Goal: Task Accomplishment & Management: Complete application form

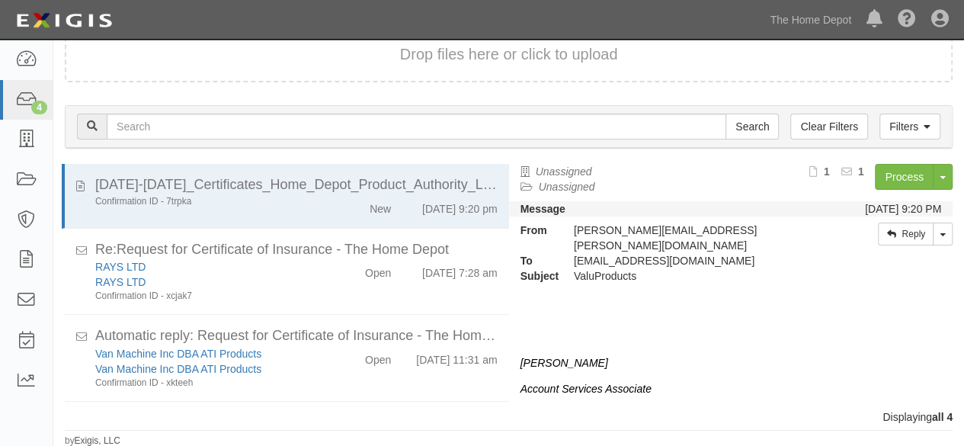
scroll to position [78, 0]
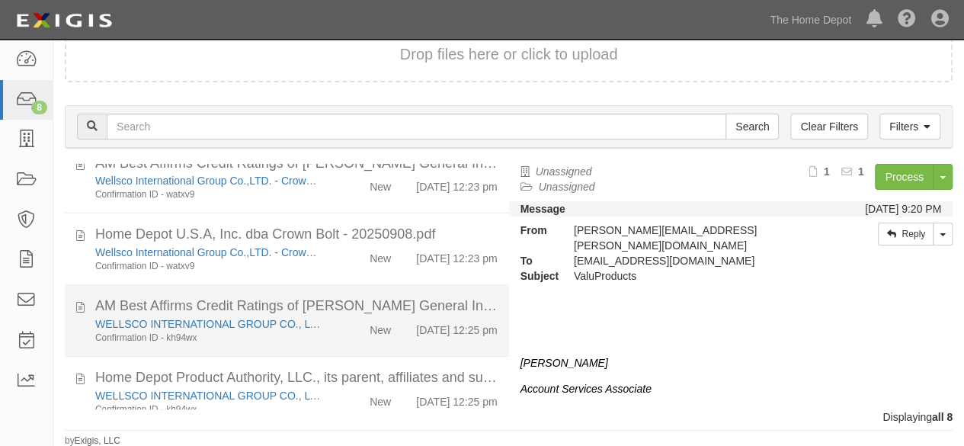
scroll to position [244, 0]
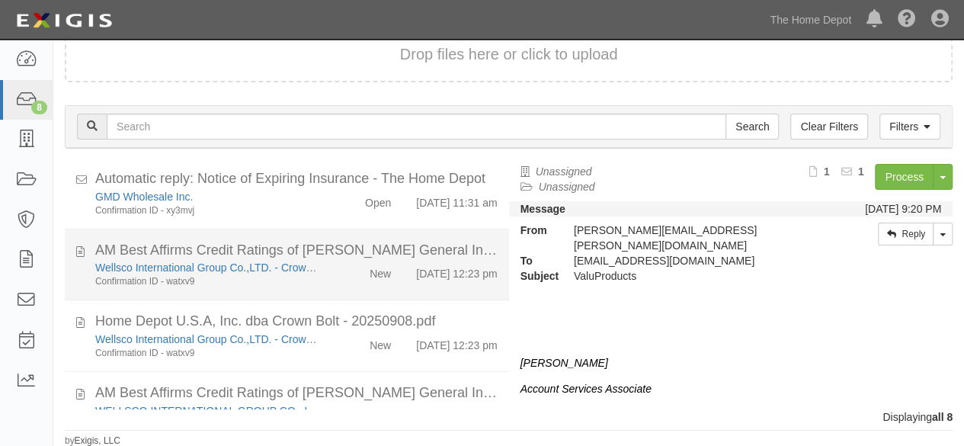
click at [339, 288] on div "Wellsco International Group Co.,LTD. - Crown Bolt Confirmation ID - watxv9 New …" at bounding box center [296, 274] width 425 height 28
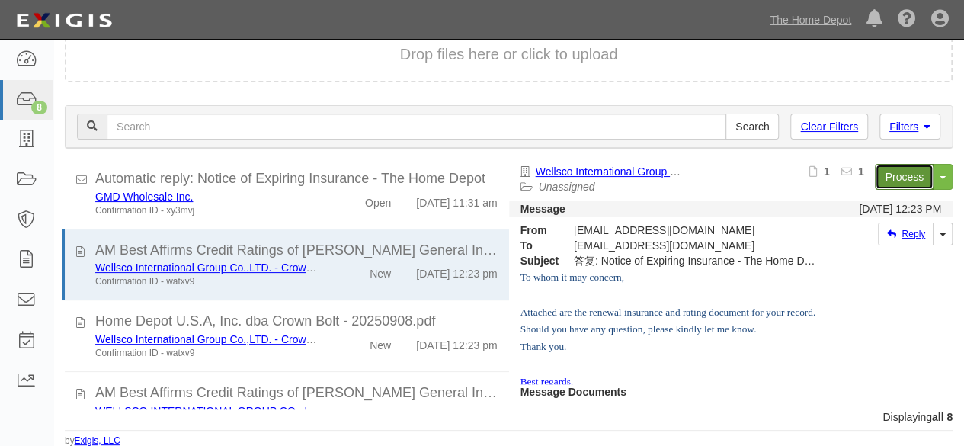
click at [890, 177] on link "Process" at bounding box center [903, 177] width 59 height 26
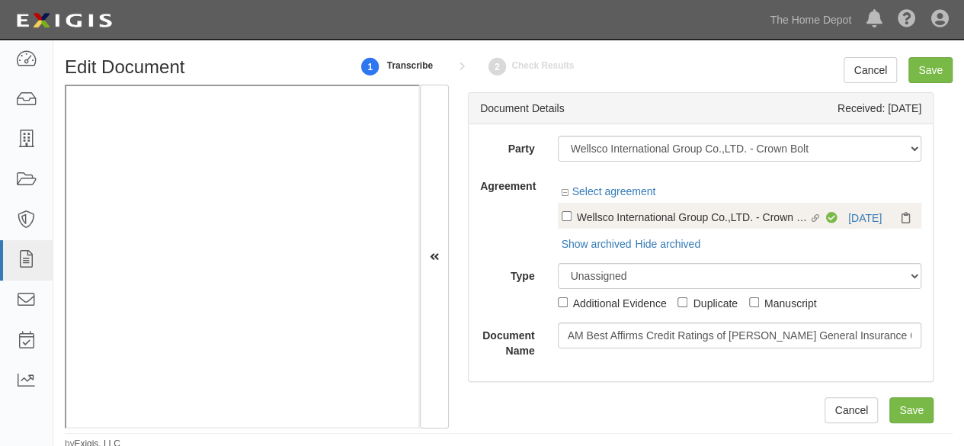
click at [855, 217] on div "Linked agreement Wellsco International Group Co.,LTD. - Crown Bolt Linked agree…" at bounding box center [740, 216] width 364 height 26
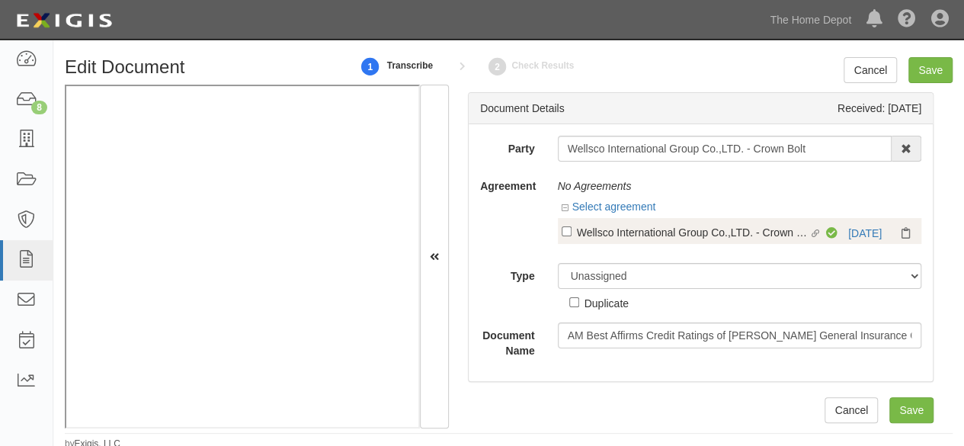
click at [873, 228] on div "Compliant 9/29/25" at bounding box center [871, 232] width 91 height 15
click at [855, 237] on link "9/29/25" at bounding box center [865, 233] width 34 height 12
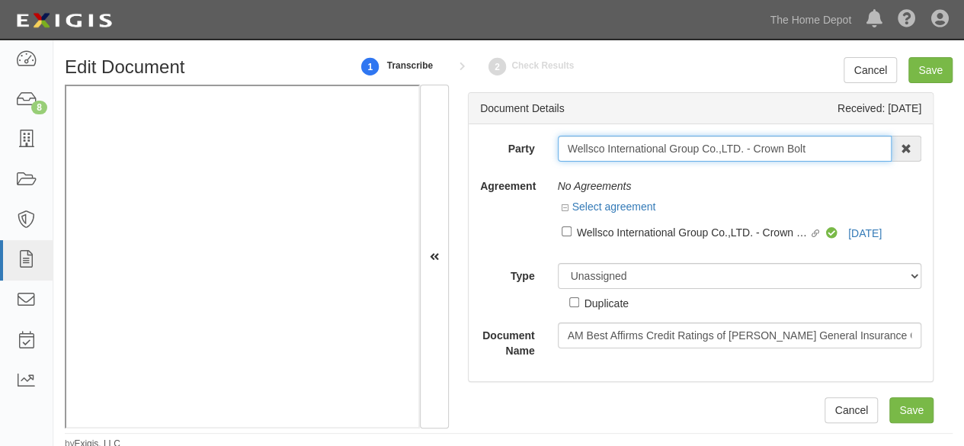
click at [839, 152] on input "Wellsco International Group Co.,LTD. - Crown Bolt" at bounding box center [725, 149] width 334 height 26
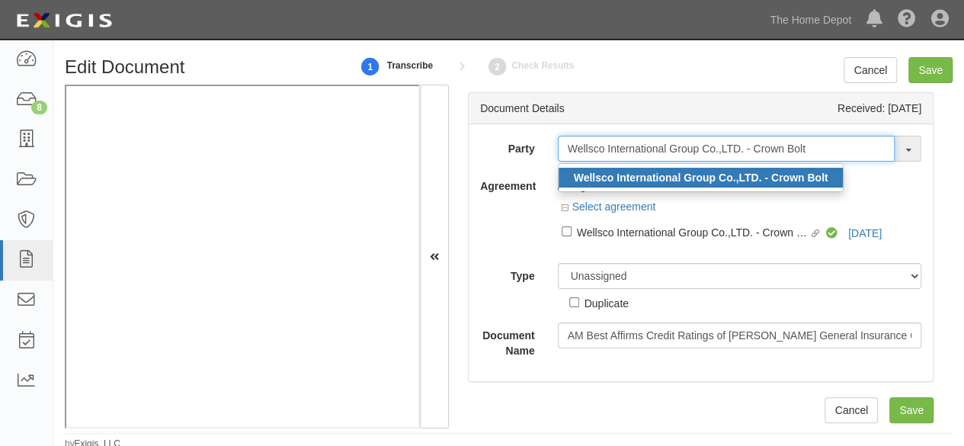
type input "Wellsco International Group Co.,LTD. - Crown Bolt"
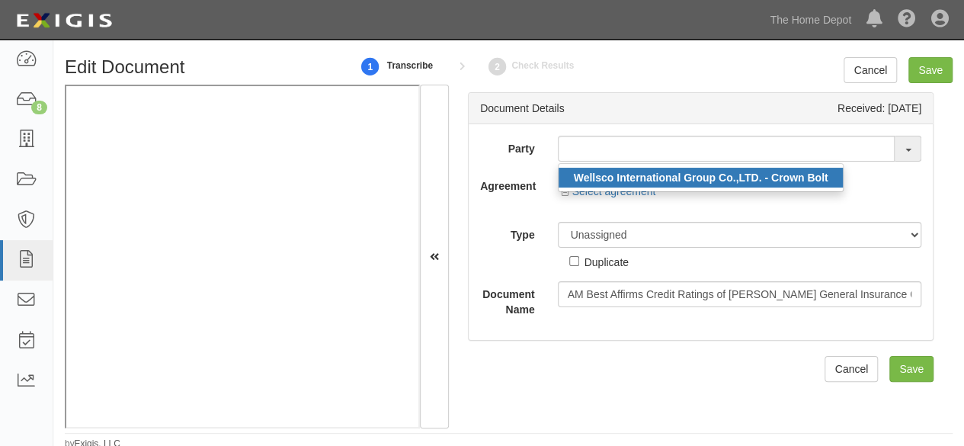
click at [709, 181] on strong "Wellsco International Group Co.,LTD. - Crown Bolt" at bounding box center [701, 177] width 254 height 12
type input "Wellsco International Group Co.,LTD. - Crown Bolt"
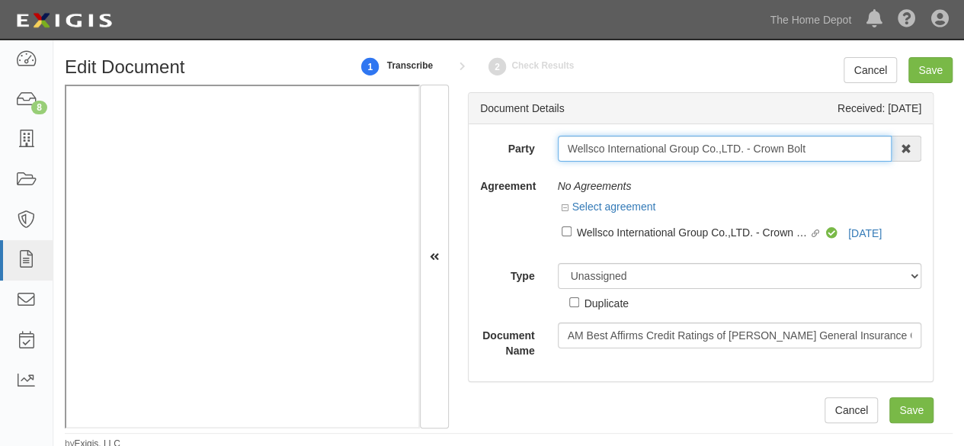
drag, startPoint x: 808, startPoint y: 150, endPoint x: 590, endPoint y: 147, distance: 218.6
click at [514, 156] on div "Party Wellsco International Group Co.,LTD. - Crown Bolt Wellsco International G…" at bounding box center [700, 149] width 464 height 26
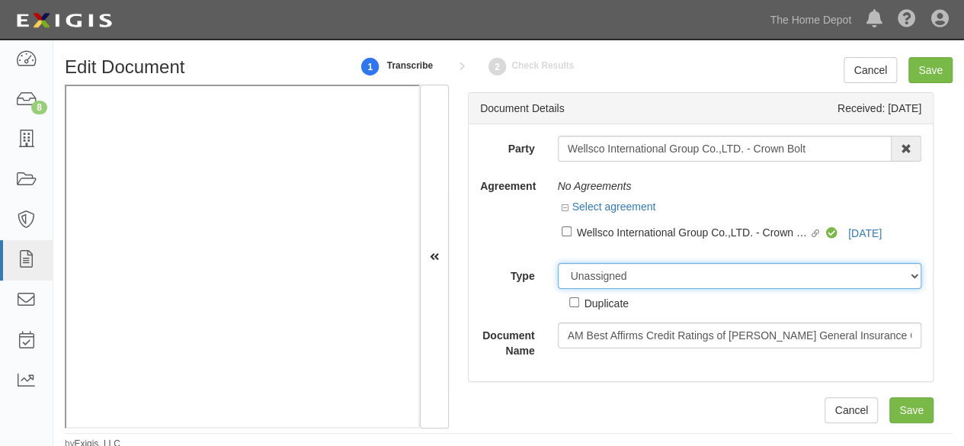
click at [599, 276] on select "Unassigned Binder Cancellation Notice Certificate Contract Endorsement Insuranc…" at bounding box center [740, 276] width 364 height 26
select select "OtherDetail"
click at [558, 263] on select "Unassigned Binder Cancellation Notice Certificate Contract Endorsement Insuranc…" at bounding box center [740, 276] width 364 height 26
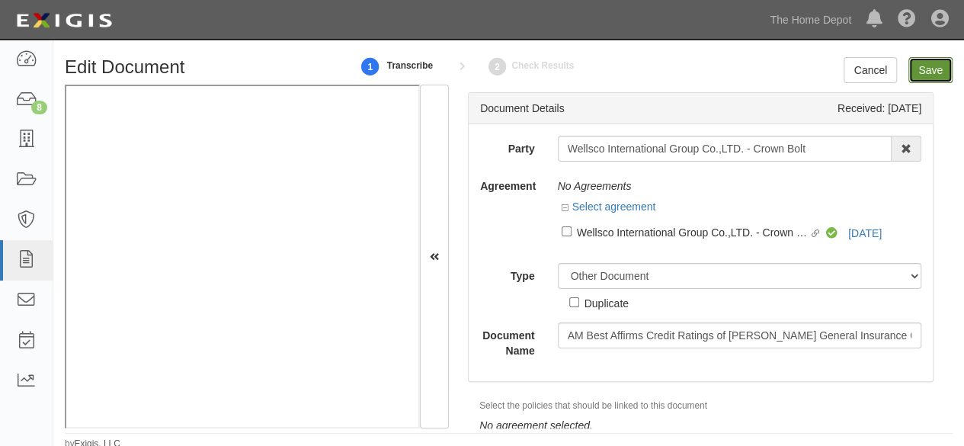
click at [929, 74] on input "Save" at bounding box center [930, 70] width 44 height 26
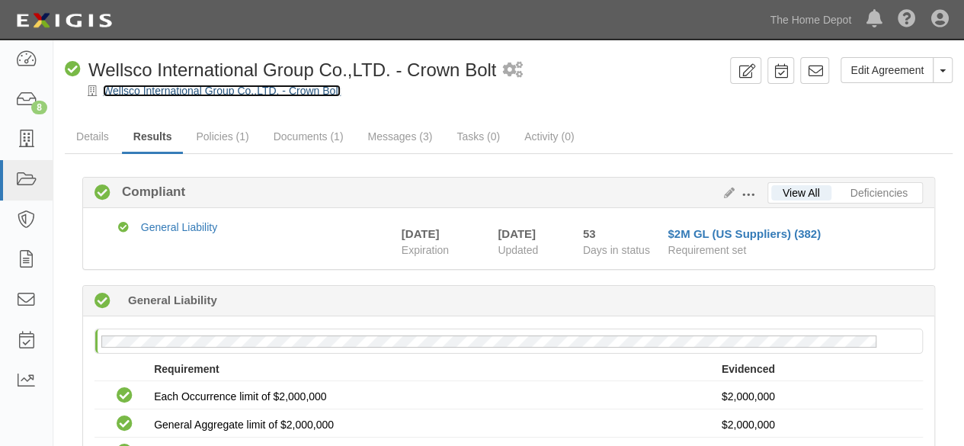
click at [174, 93] on link "Wellsco International Group Co.,LTD. - Crown Bolt" at bounding box center [222, 91] width 238 height 12
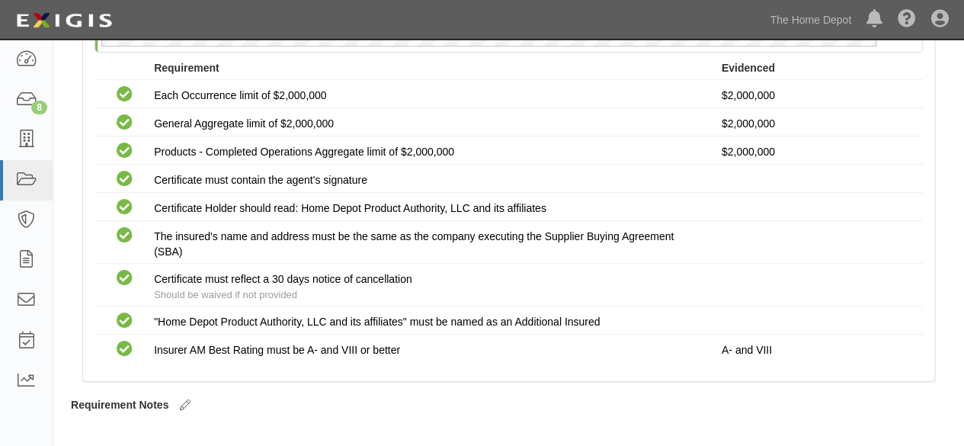
scroll to position [326, 0]
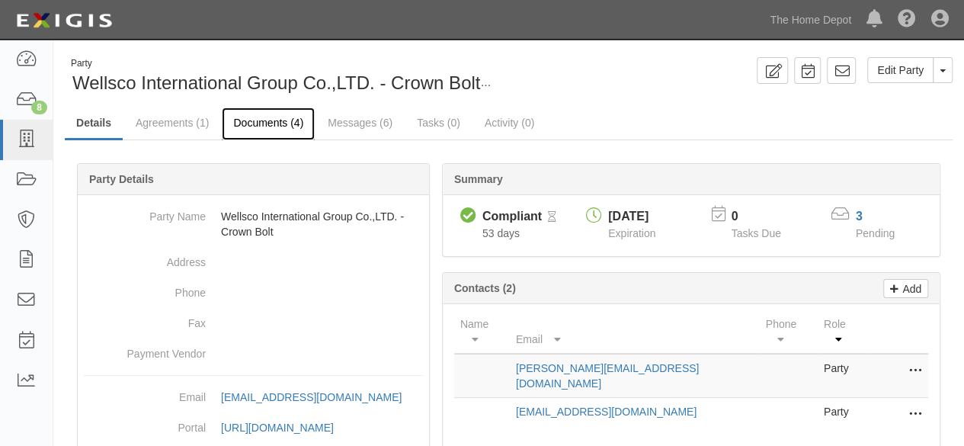
click at [252, 126] on link "Documents (4)" at bounding box center [268, 123] width 93 height 33
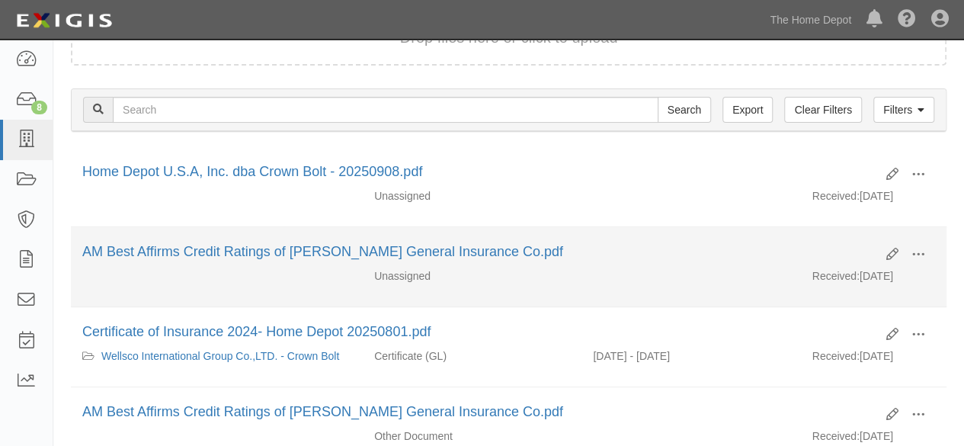
scroll to position [184, 0]
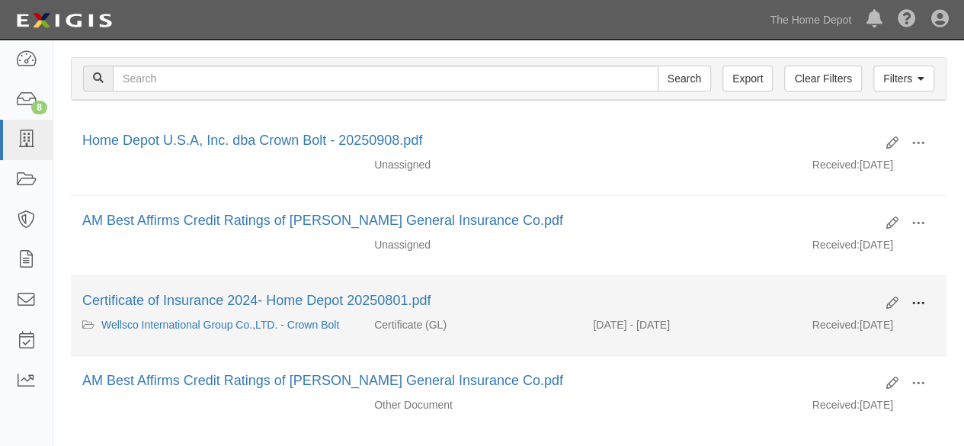
click at [920, 298] on span at bounding box center [918, 303] width 14 height 14
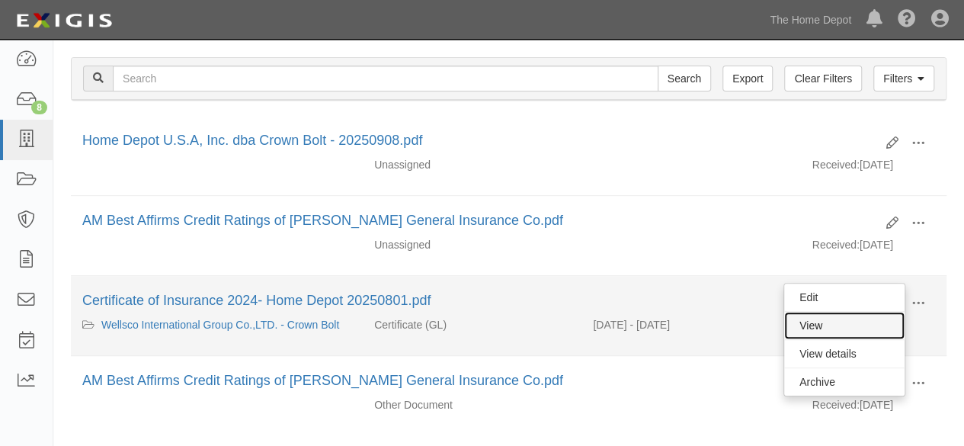
click at [845, 321] on link "View" at bounding box center [844, 325] width 120 height 27
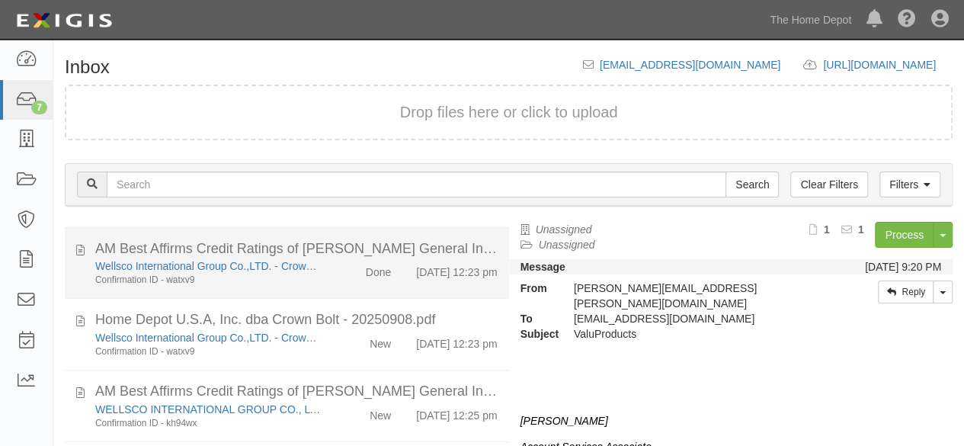
scroll to position [305, 0]
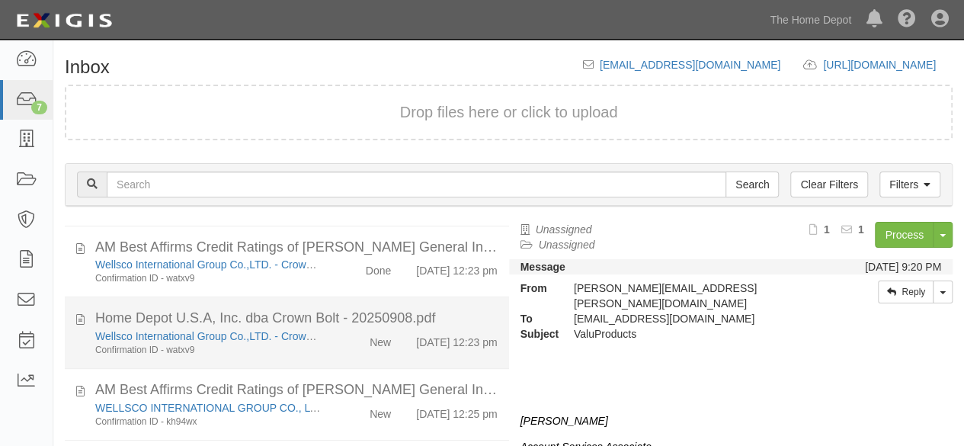
drag, startPoint x: 331, startPoint y: 359, endPoint x: 370, endPoint y: 345, distance: 41.9
click at [332, 350] on div "New" at bounding box center [366, 338] width 71 height 21
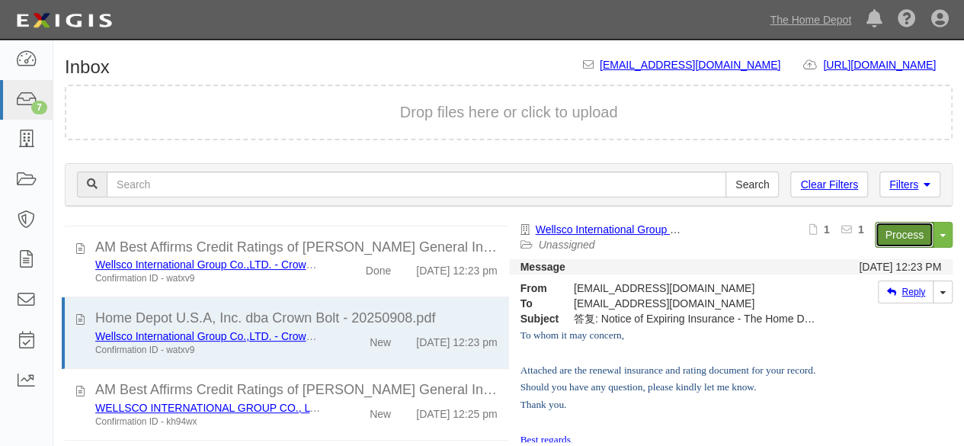
click at [893, 234] on link "Process" at bounding box center [903, 235] width 59 height 26
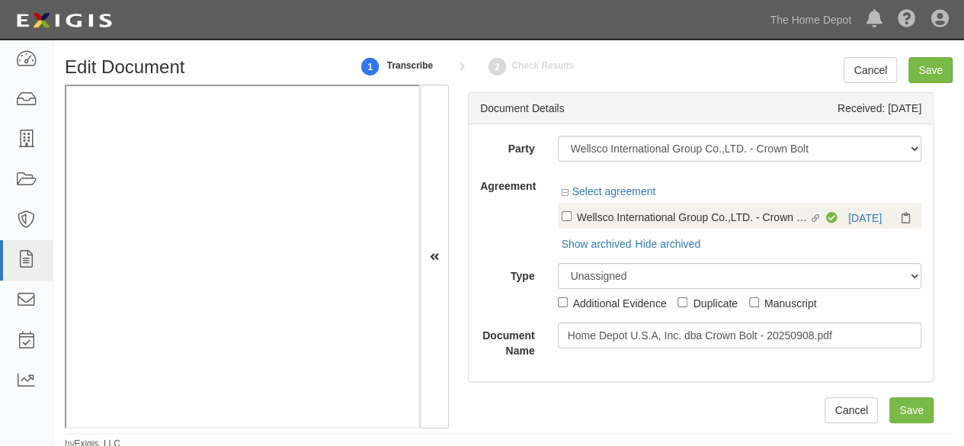
click at [855, 217] on div "Linked agreement Wellsco International Group Co.,LTD. - Crown Bolt Linked agree…" at bounding box center [740, 216] width 364 height 26
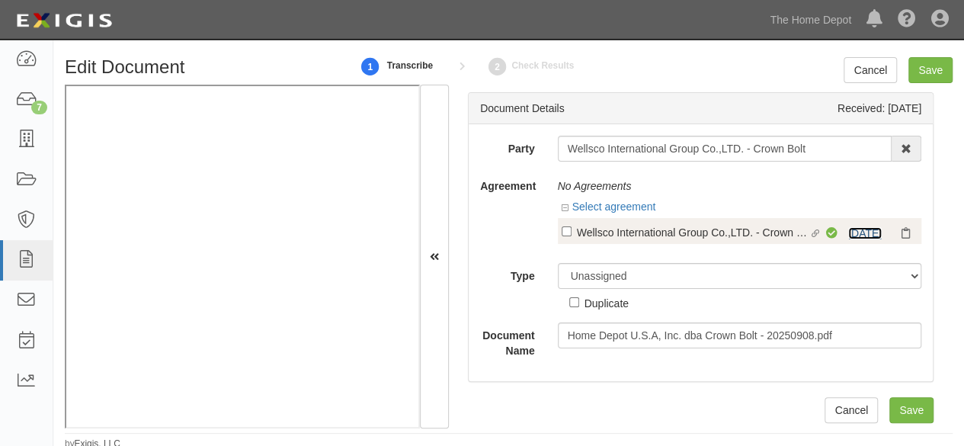
click at [855, 232] on link "9/29/25" at bounding box center [865, 233] width 34 height 12
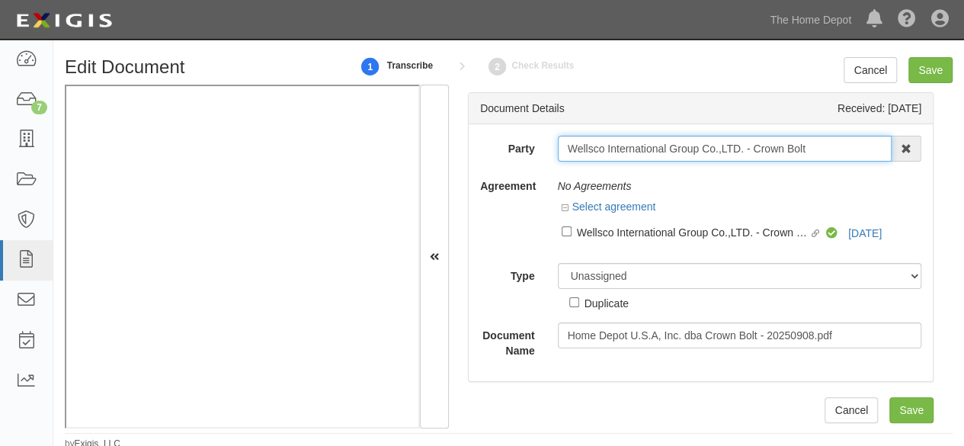
click at [582, 152] on input "Wellsco International Group Co.,LTD. - Crown Bolt" at bounding box center [725, 149] width 334 height 26
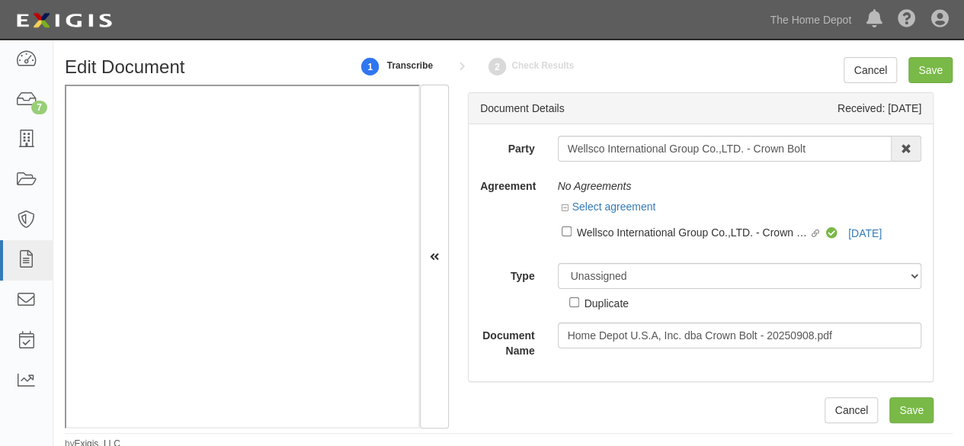
drag, startPoint x: 663, startPoint y: 228, endPoint x: 660, endPoint y: 241, distance: 13.3
click at [663, 228] on div "Wellsco International Group Co.,LTD. - Crown Bolt" at bounding box center [693, 231] width 232 height 17
click at [571, 228] on input "Linked agreement Wellsco International Group Co.,LTD. - Crown Bolt Linked agree…" at bounding box center [566, 231] width 10 height 10
checkbox input "true"
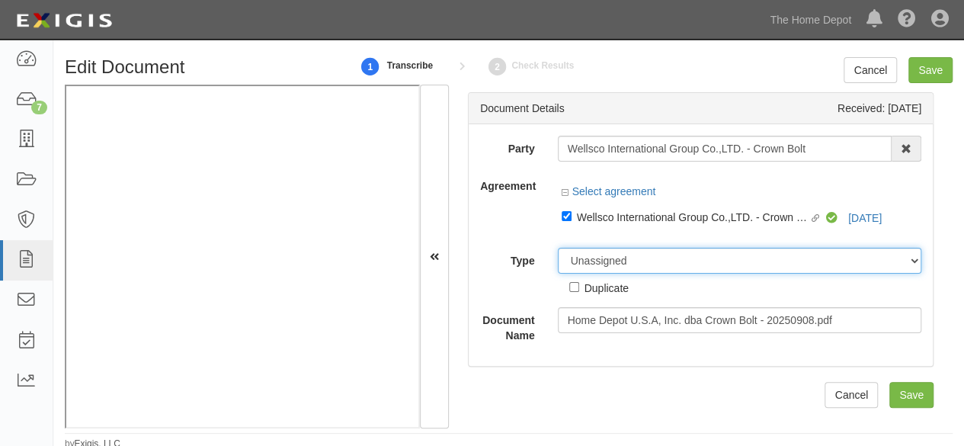
click at [638, 263] on select "Unassigned Binder Cancellation Notice Certificate Contract Endorsement Insuranc…" at bounding box center [740, 261] width 364 height 26
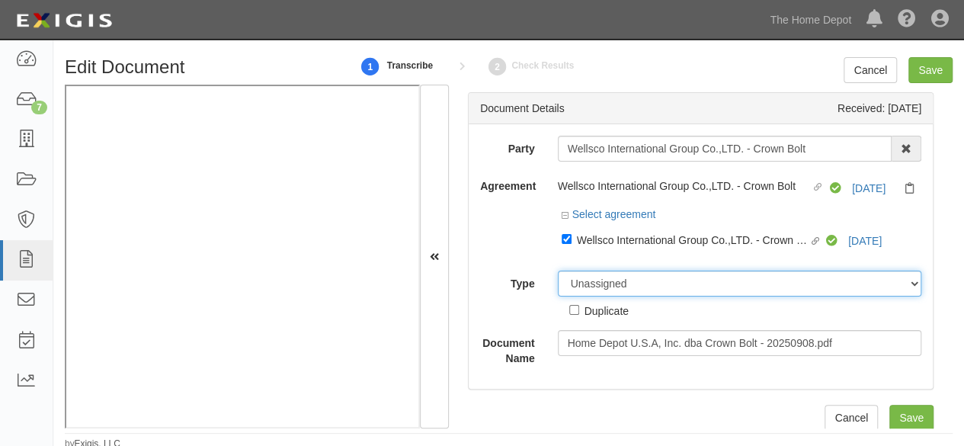
select select "CertificateDetail"
click at [558, 270] on select "Unassigned Binder Cancellation Notice Certificate Contract Endorsement Insuranc…" at bounding box center [740, 283] width 364 height 26
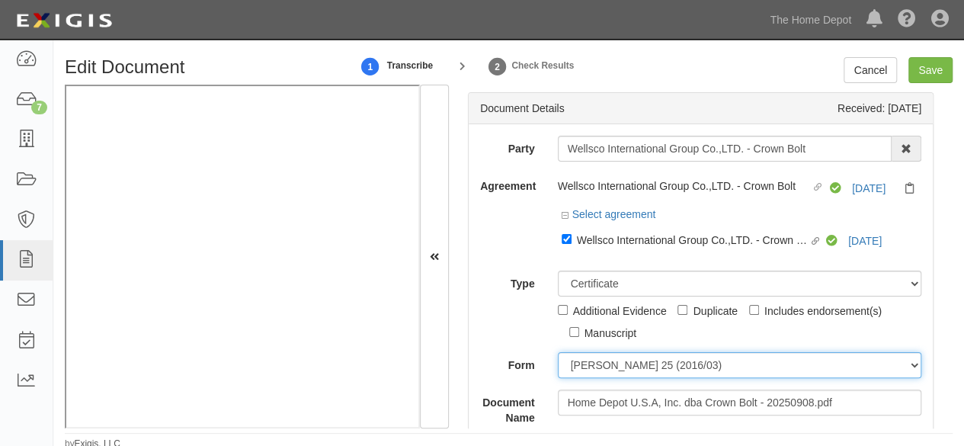
click at [608, 360] on select "ACORD 25 (2016/03) ACORD 101 ACORD 855 NY (2014/05) General" at bounding box center [740, 365] width 364 height 26
select select "GeneralFormDetail"
click at [558, 352] on select "ACORD 25 (2016/03) ACORD 101 ACORD 855 NY (2014/05) General" at bounding box center [740, 365] width 364 height 26
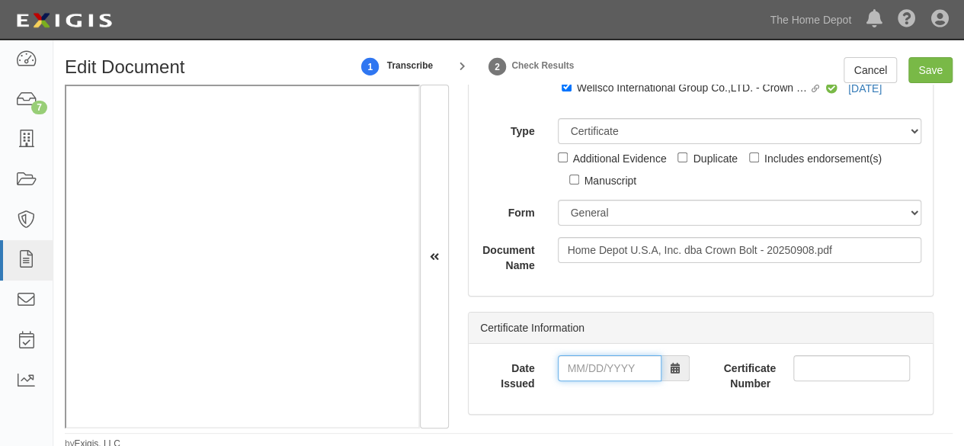
click at [603, 368] on input "Date Issued" at bounding box center [610, 368] width 104 height 26
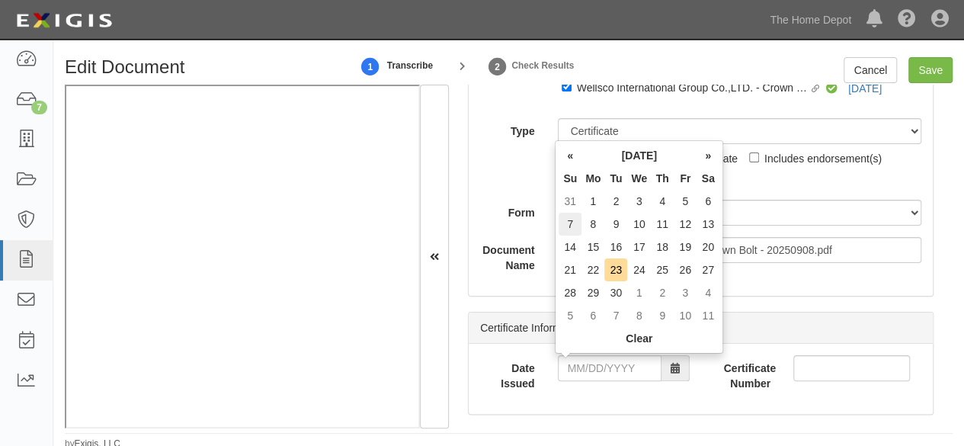
drag, startPoint x: 574, startPoint y: 222, endPoint x: 585, endPoint y: 340, distance: 119.3
click at [575, 225] on td "7" at bounding box center [569, 224] width 23 height 23
drag, startPoint x: 585, startPoint y: 373, endPoint x: 593, endPoint y: 353, distance: 21.9
click at [588, 369] on input "09/07/2025" at bounding box center [610, 368] width 104 height 26
click at [684, 201] on td "5" at bounding box center [684, 201] width 23 height 23
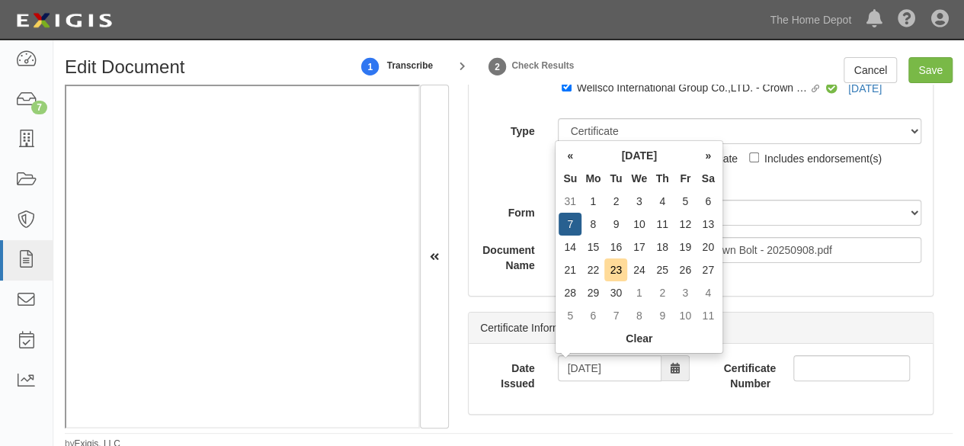
type input "09/05/2025"
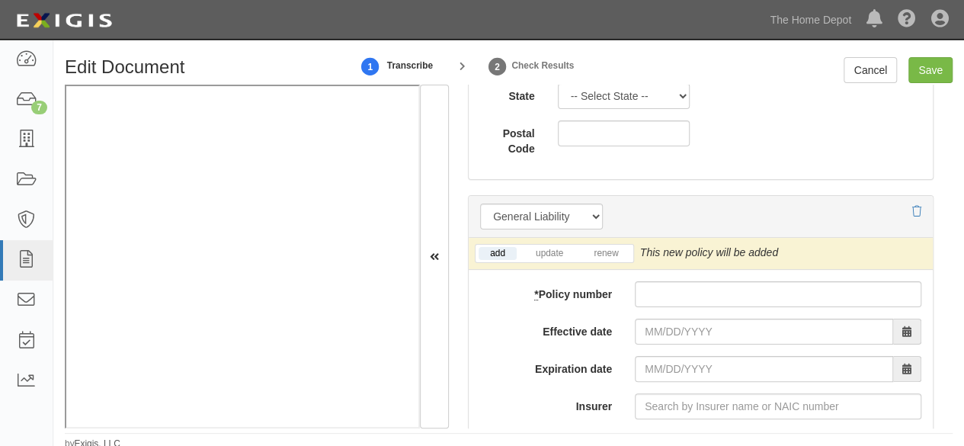
scroll to position [1295, 0]
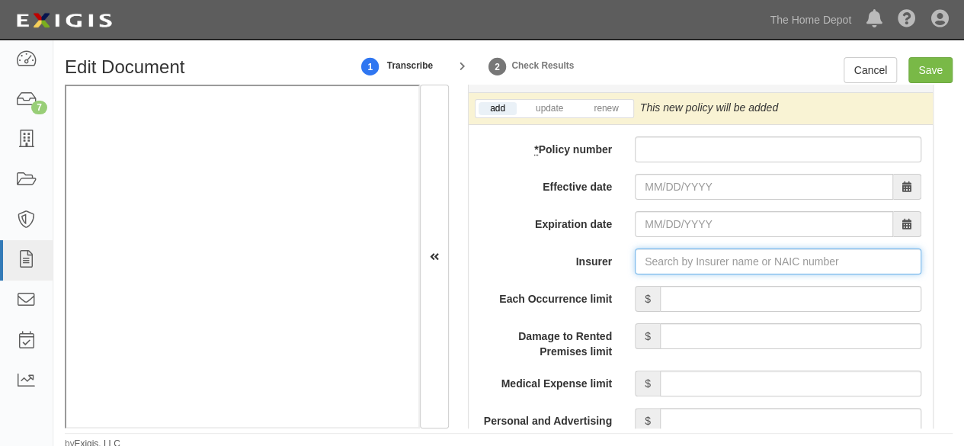
click at [651, 251] on input "Insurer" at bounding box center [778, 261] width 286 height 26
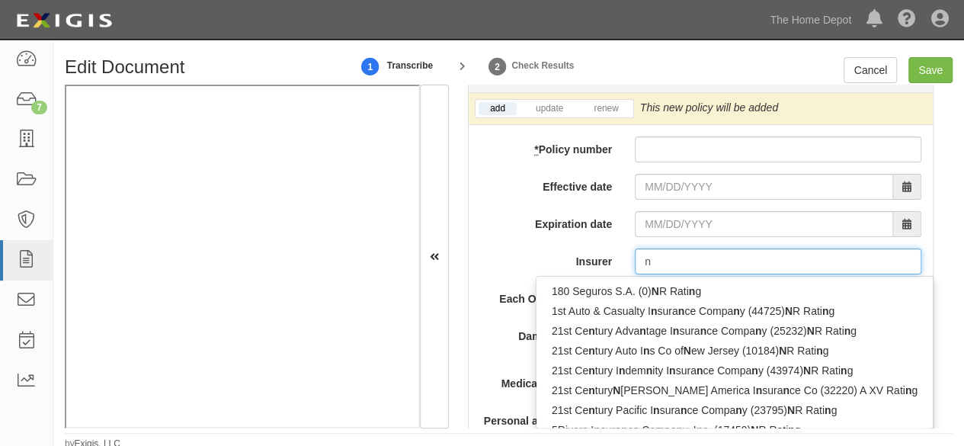
type input "na"
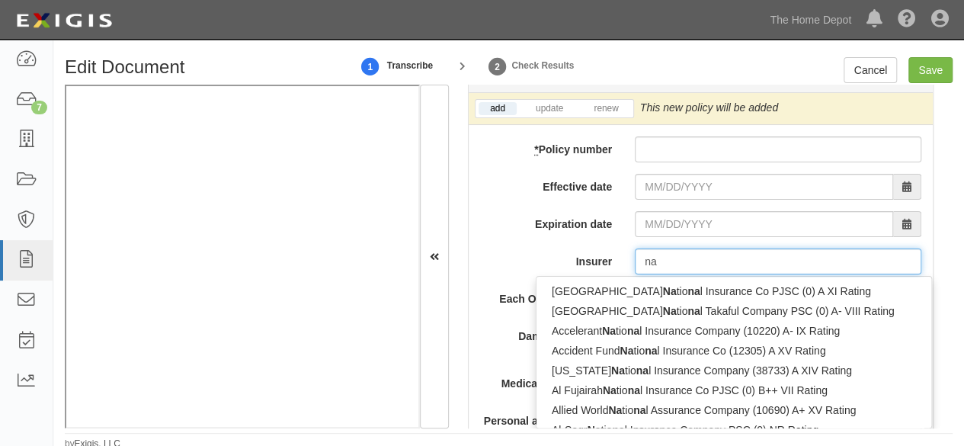
type input "nanairo Life Insurance Co., Ltd. (0) NR Rating"
type input "nan"
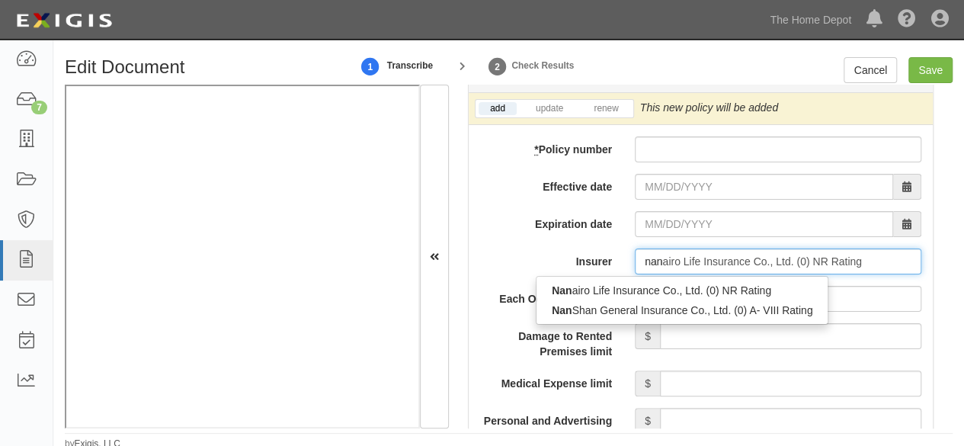
drag, startPoint x: 622, startPoint y: 311, endPoint x: 609, endPoint y: 296, distance: 20.0
click at [621, 310] on div "Nan Shan General Insurance Co., Ltd. (0) A- VIII Rating" at bounding box center [681, 310] width 291 height 20
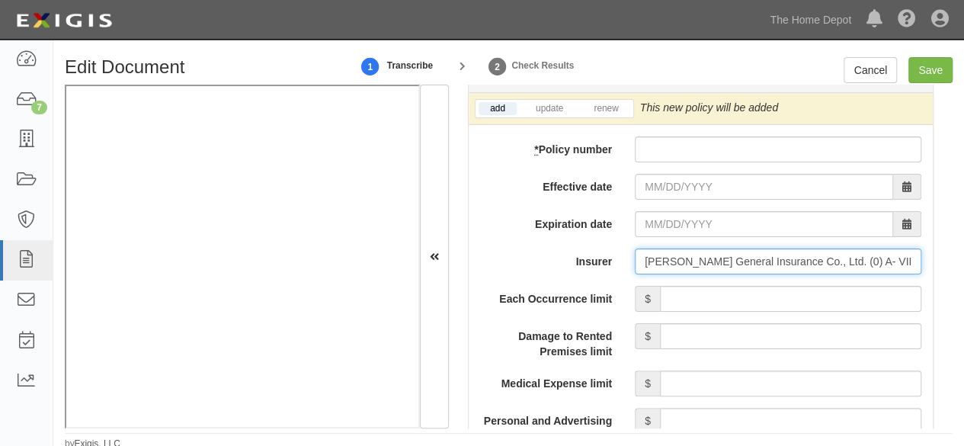
type input "Nan Shan General Insurance Co., Ltd. (0) A- VIII Rating"
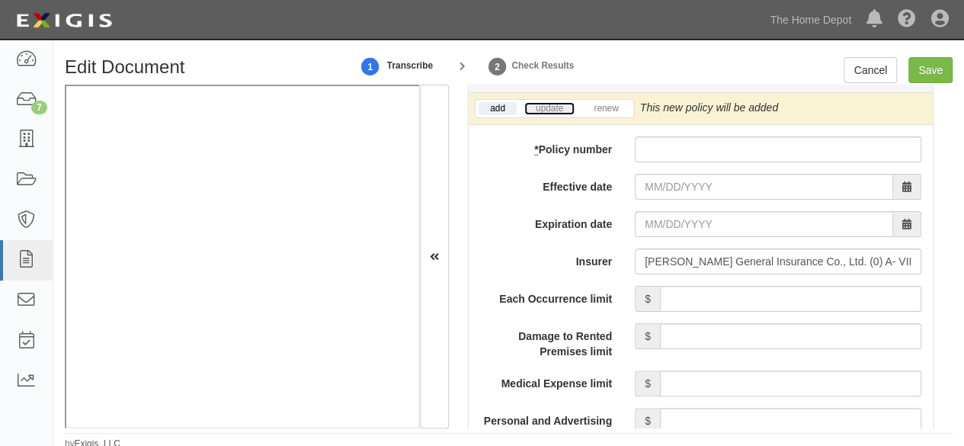
click at [543, 106] on link "update" at bounding box center [549, 108] width 50 height 13
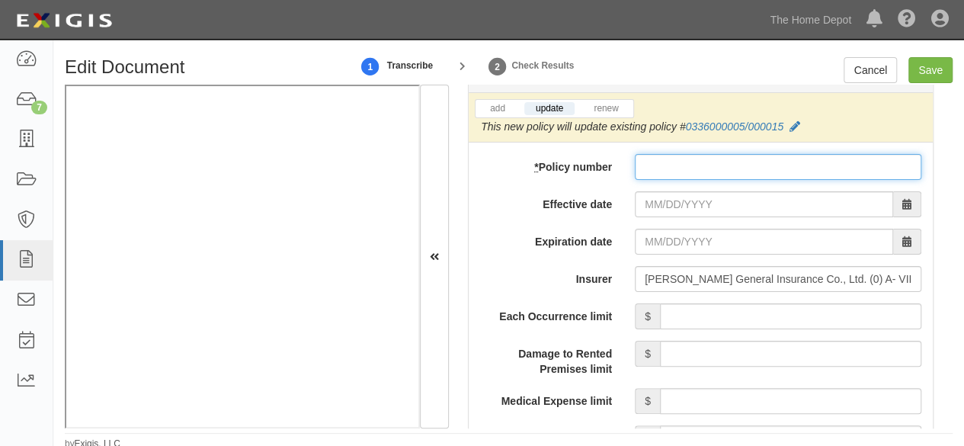
click at [635, 170] on input "* Policy number" at bounding box center [778, 167] width 286 height 26
type input "CGL0000024"
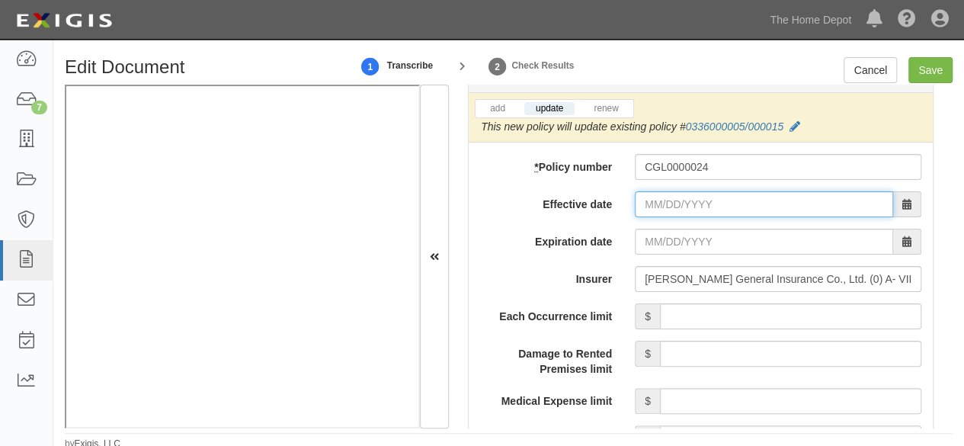
click at [651, 199] on input "Effective date" at bounding box center [764, 204] width 258 height 26
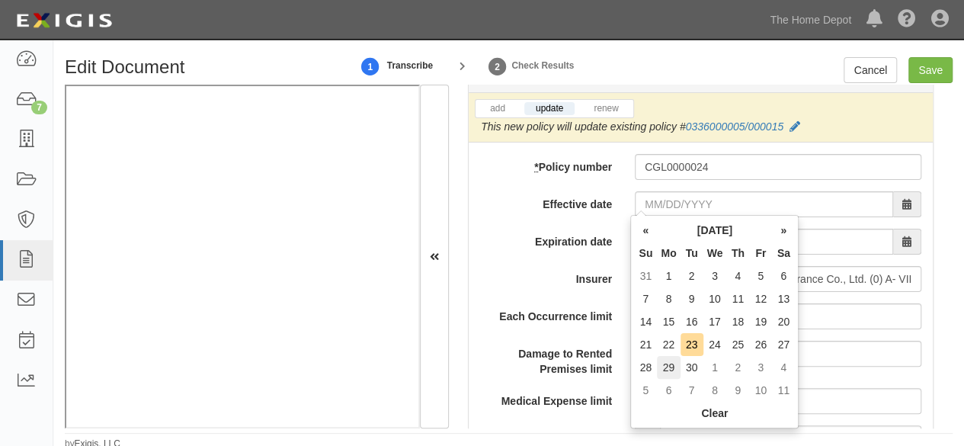
click at [670, 368] on td "29" at bounding box center [668, 367] width 23 height 23
type input "09/29/2025"
type input "09/29/2026"
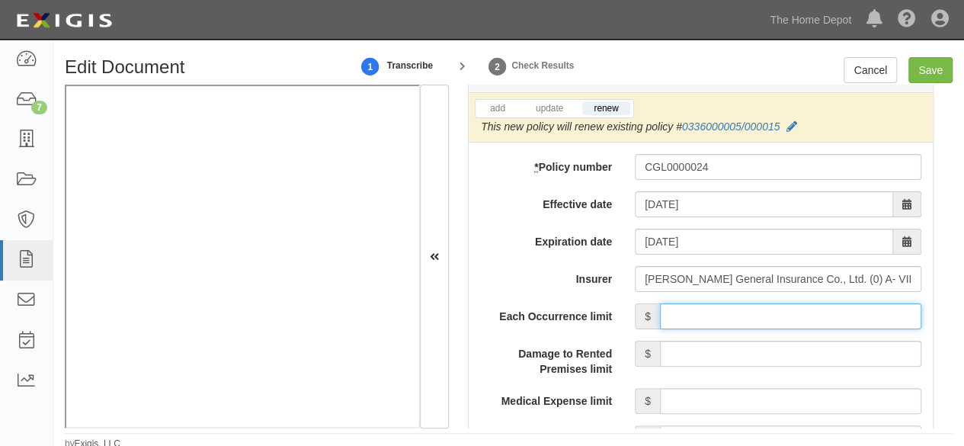
click at [731, 310] on input "Each Occurrence limit" at bounding box center [790, 316] width 261 height 26
type input "2,000,000"
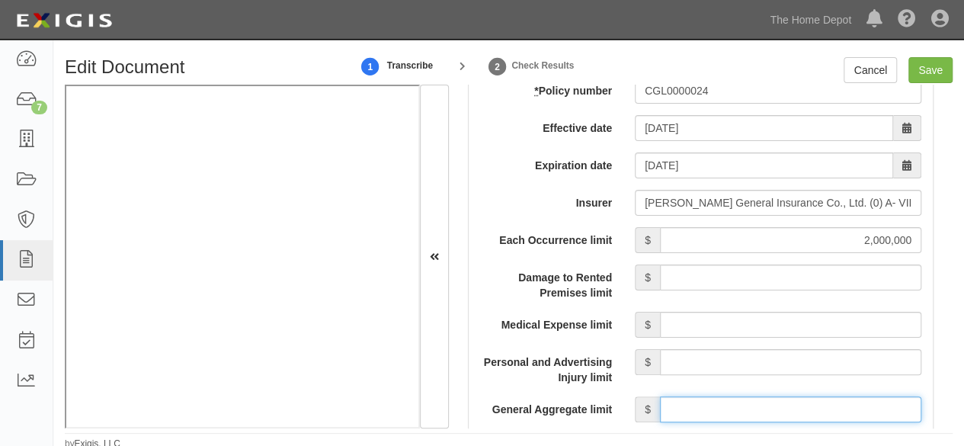
drag, startPoint x: 690, startPoint y: 404, endPoint x: 699, endPoint y: 382, distance: 24.6
click at [690, 404] on input "General Aggregate limit" at bounding box center [790, 409] width 261 height 26
type input "2,000,000"
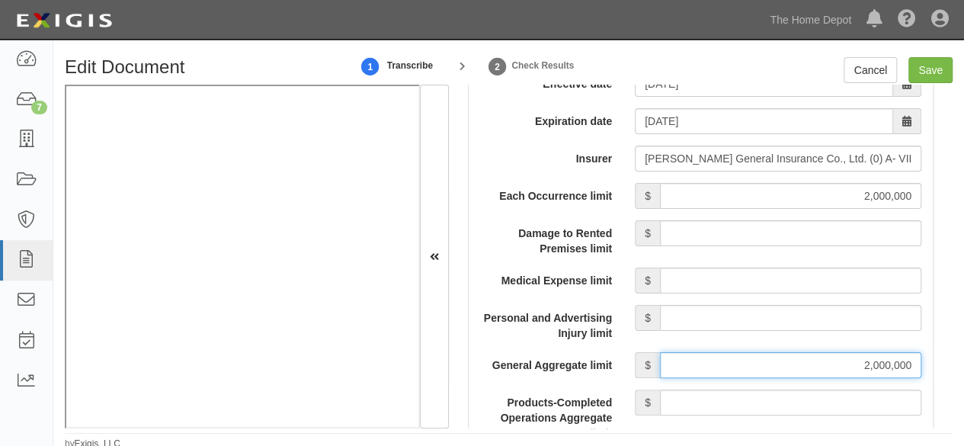
scroll to position [1447, 0]
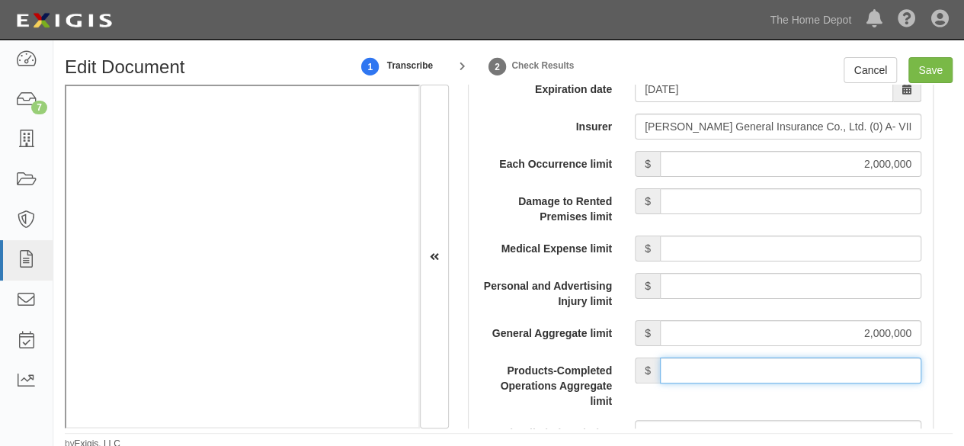
click at [727, 366] on input "Products-Completed Operations Aggregate limit" at bounding box center [790, 370] width 261 height 26
type input "2,000,000"
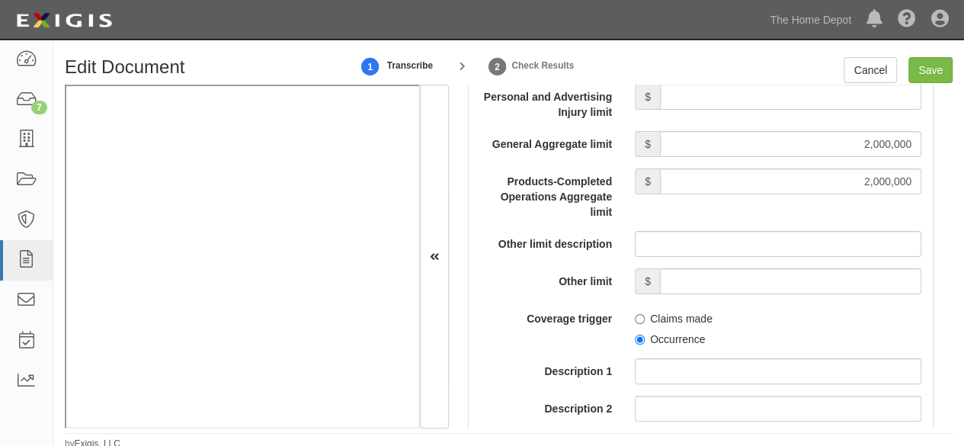
scroll to position [1676, 0]
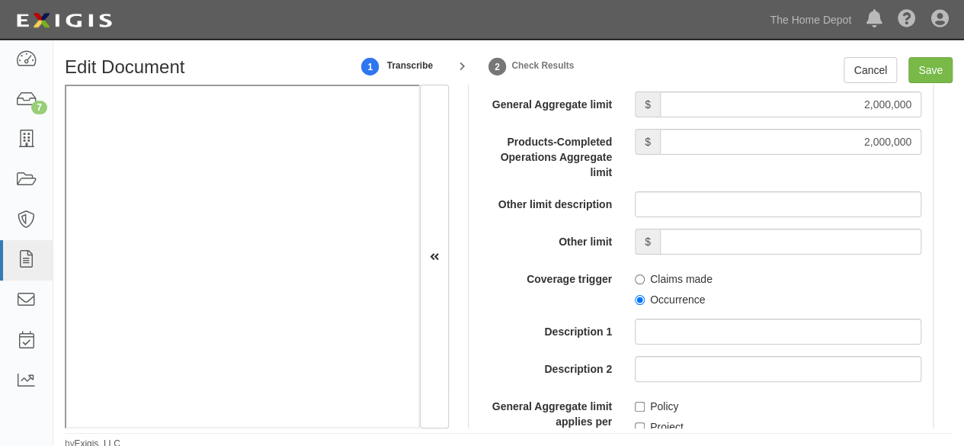
click at [635, 292] on label "Occurrence" at bounding box center [670, 299] width 70 height 15
click at [635, 295] on input "Occurrence" at bounding box center [640, 300] width 10 height 10
radio input "true"
drag, startPoint x: 929, startPoint y: 62, endPoint x: 816, endPoint y: 59, distance: 112.8
click at [929, 62] on input "Save" at bounding box center [930, 70] width 44 height 26
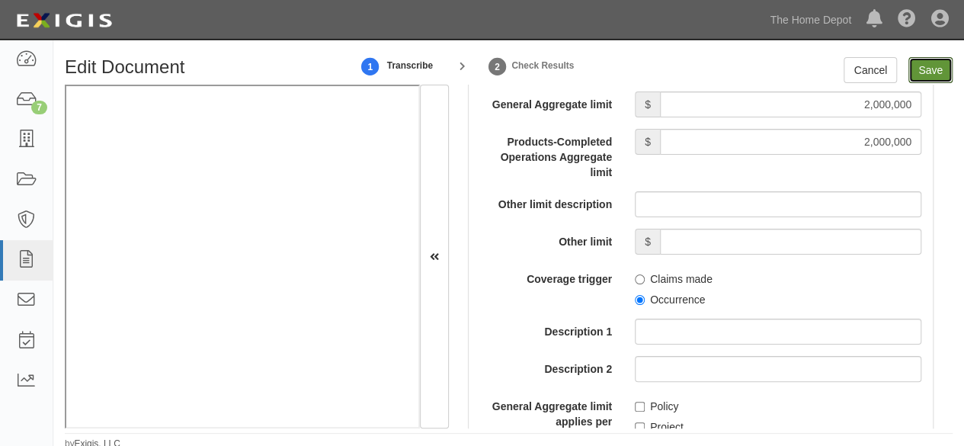
type input "2000000"
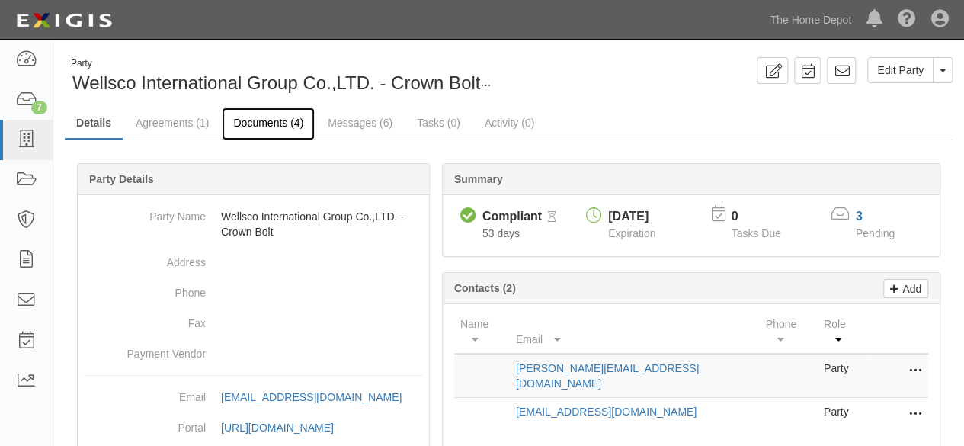
click at [264, 127] on link "Documents (4)" at bounding box center [268, 123] width 93 height 33
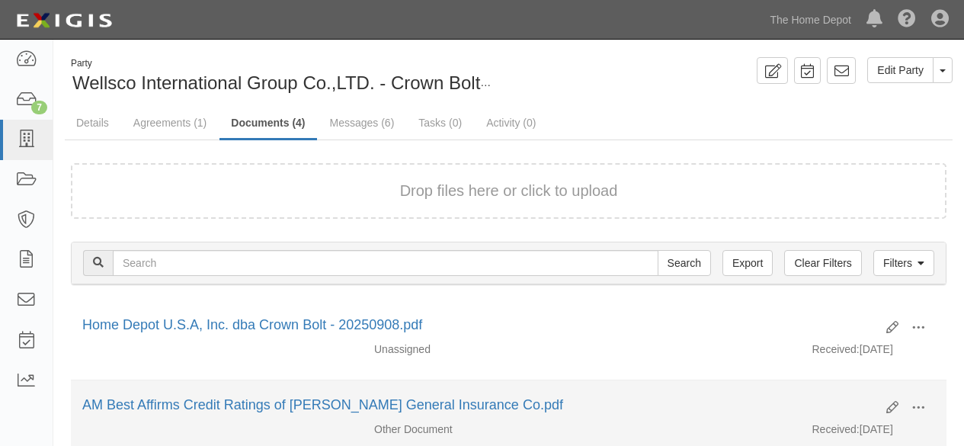
scroll to position [152, 0]
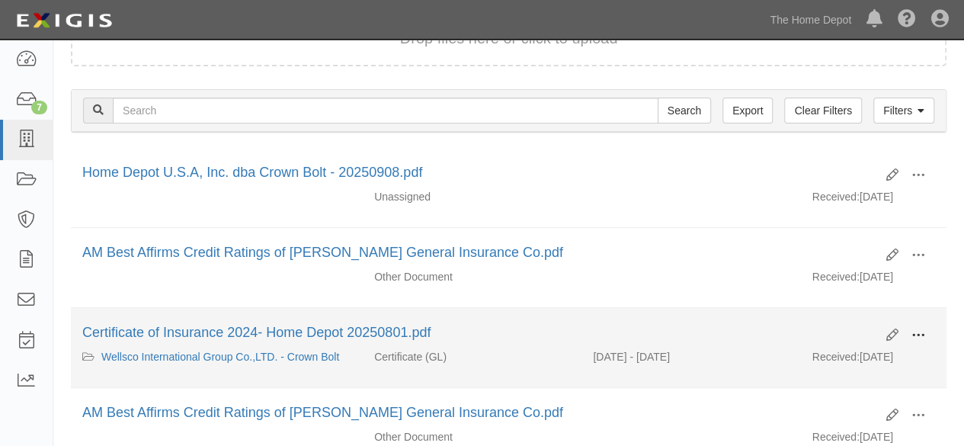
drag, startPoint x: 923, startPoint y: 328, endPoint x: 859, endPoint y: 343, distance: 65.6
click at [922, 329] on span at bounding box center [918, 335] width 14 height 14
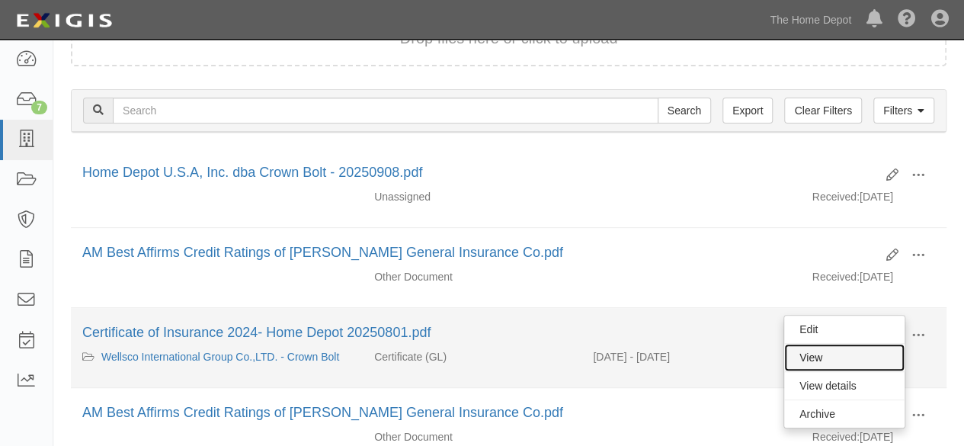
click at [838, 348] on link "View" at bounding box center [844, 357] width 120 height 27
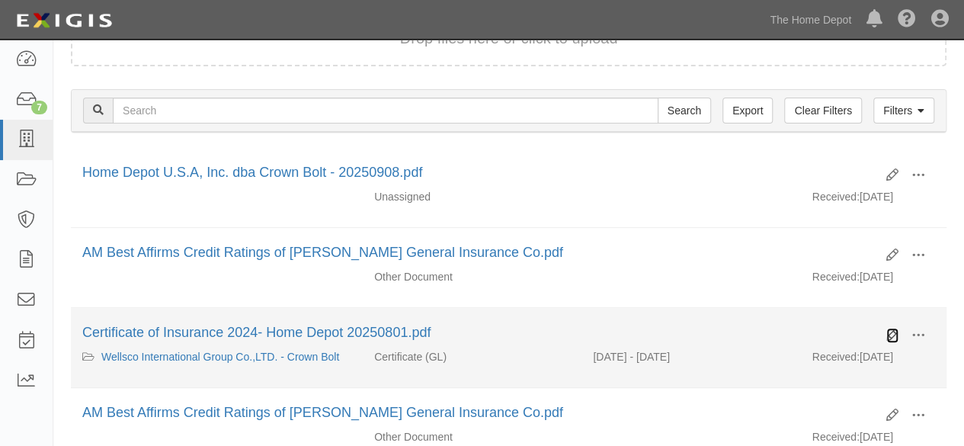
click at [890, 332] on icon at bounding box center [892, 335] width 12 height 12
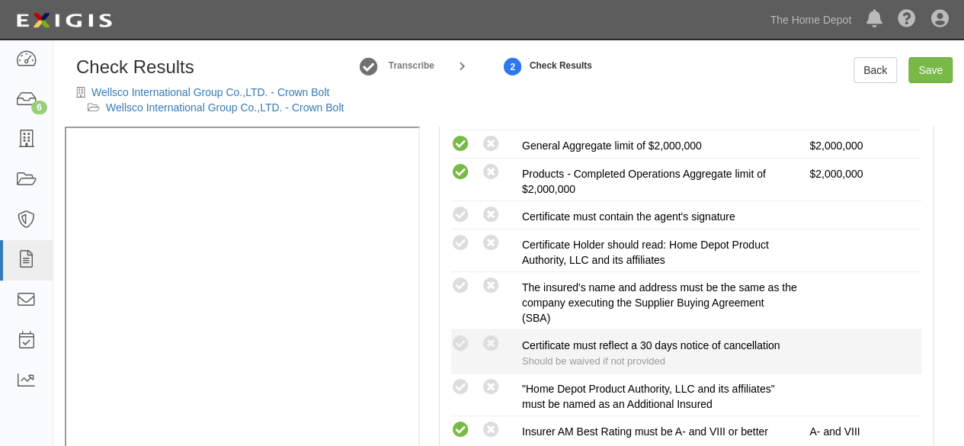
scroll to position [396, 0]
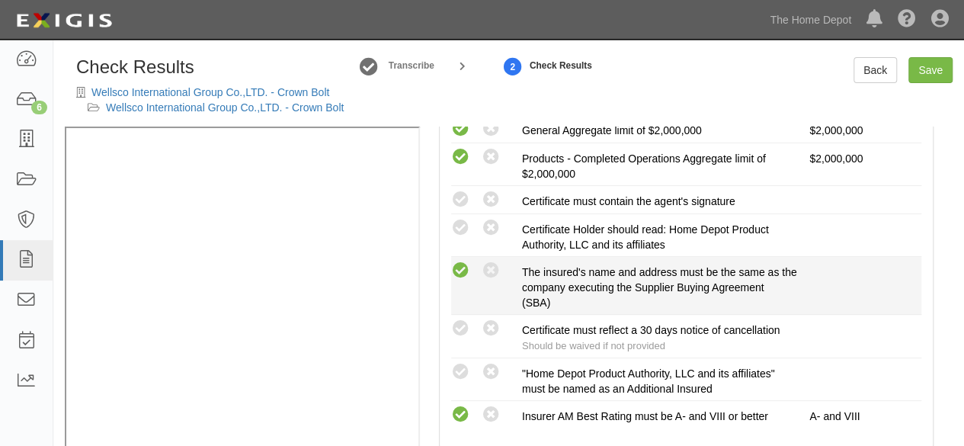
click at [459, 280] on icon at bounding box center [460, 270] width 19 height 19
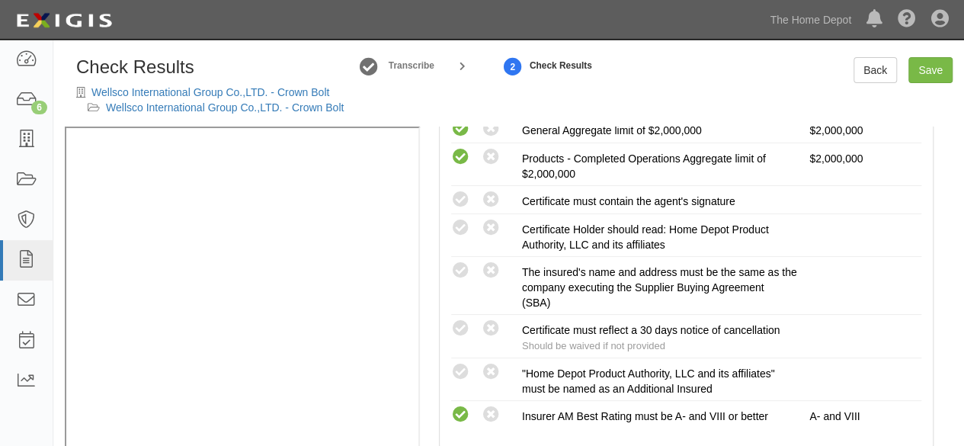
radio input "true"
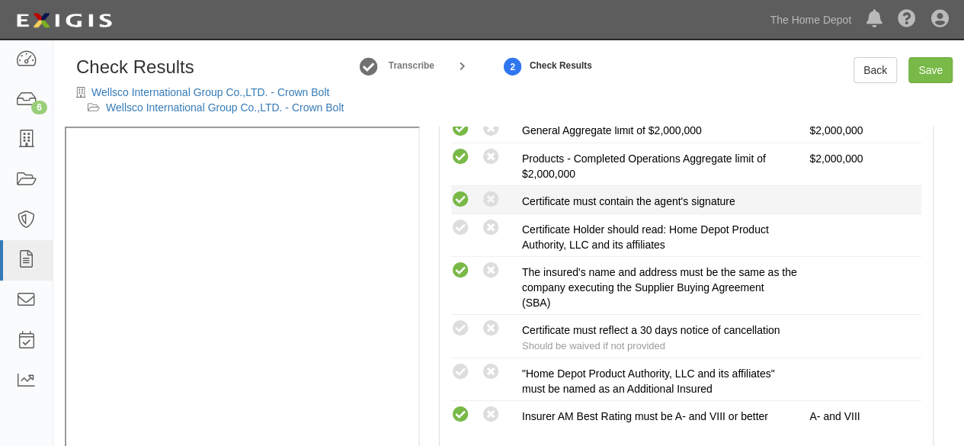
drag, startPoint x: 463, startPoint y: 210, endPoint x: 467, endPoint y: 234, distance: 23.9
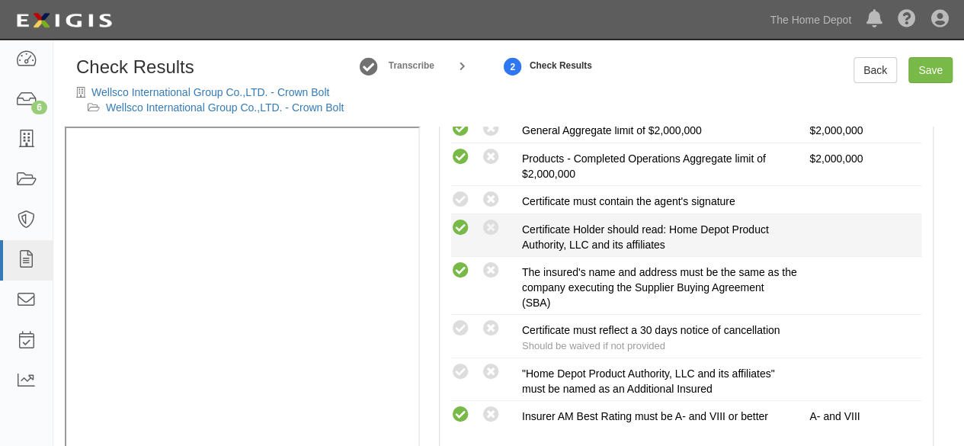
click at [463, 209] on icon at bounding box center [460, 199] width 19 height 19
radio input "true"
click at [462, 238] on icon at bounding box center [460, 228] width 19 height 19
radio input "true"
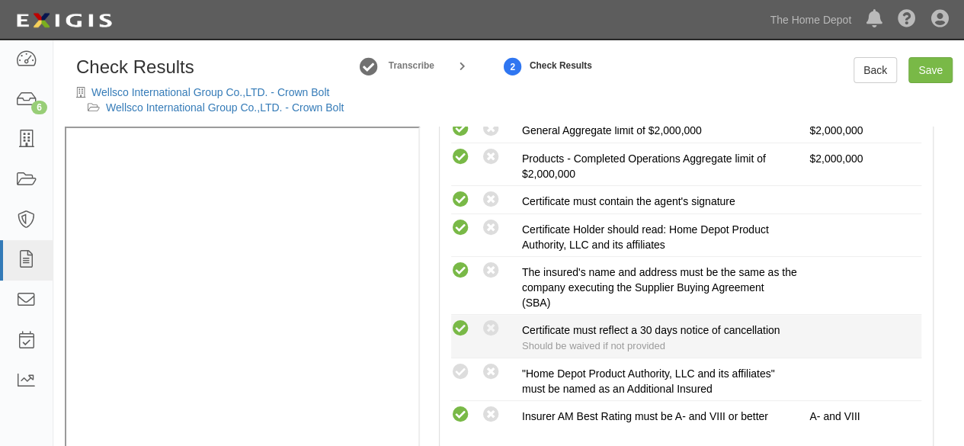
click at [468, 338] on icon at bounding box center [460, 328] width 19 height 19
radio input "true"
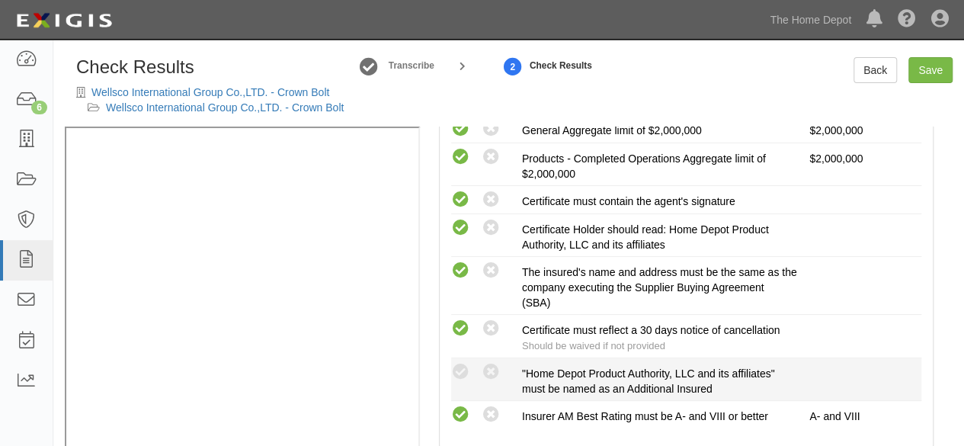
drag, startPoint x: 461, startPoint y: 390, endPoint x: 495, endPoint y: 369, distance: 40.0
click at [461, 382] on icon at bounding box center [460, 372] width 19 height 19
radio input "true"
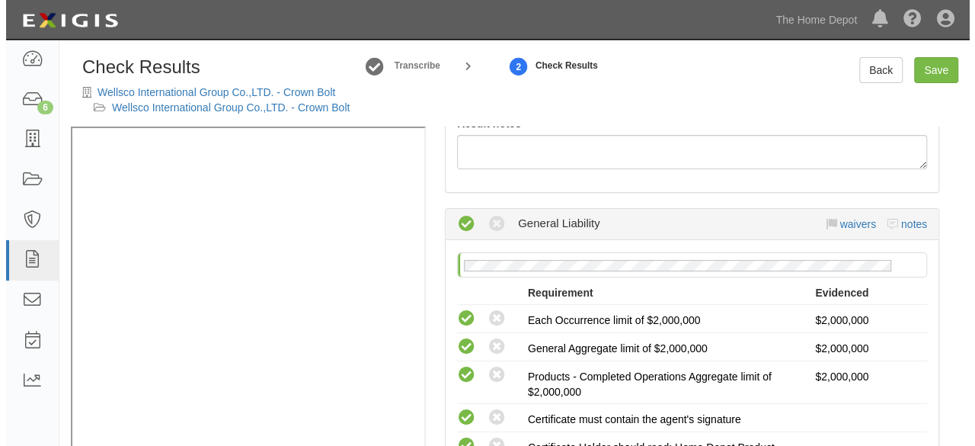
scroll to position [0, 0]
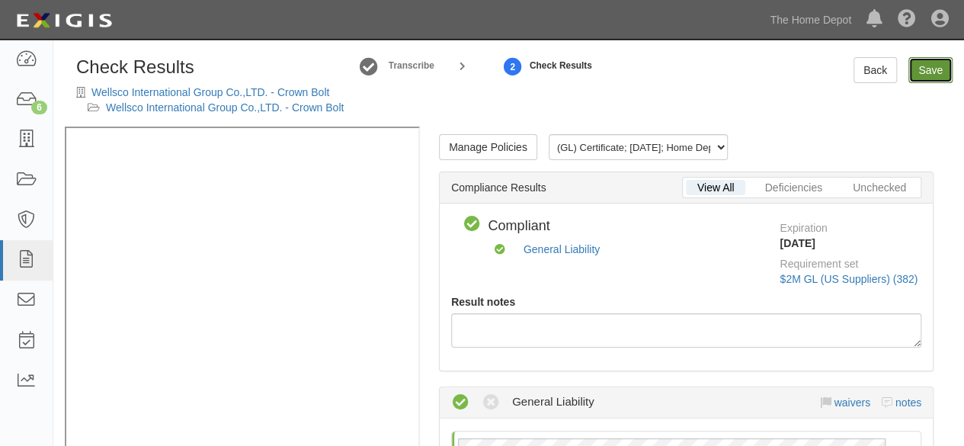
click at [926, 70] on link "Save" at bounding box center [930, 70] width 44 height 26
radio input "true"
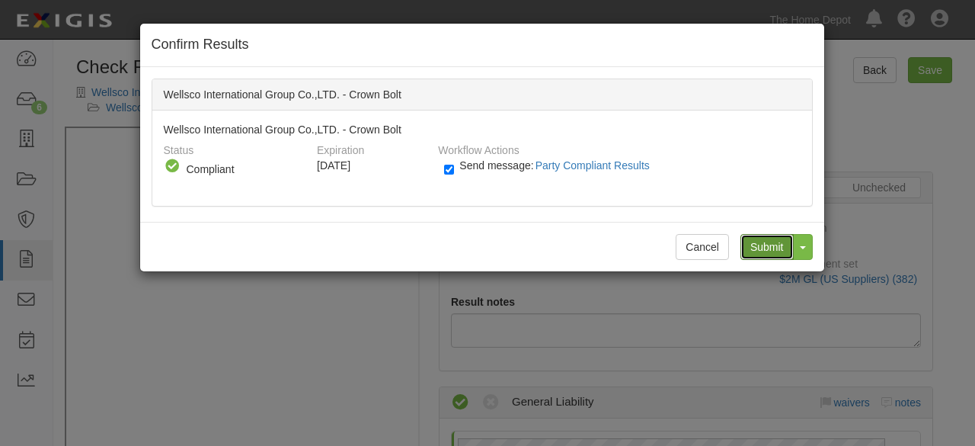
click at [758, 245] on input "Submit" at bounding box center [766, 247] width 53 height 26
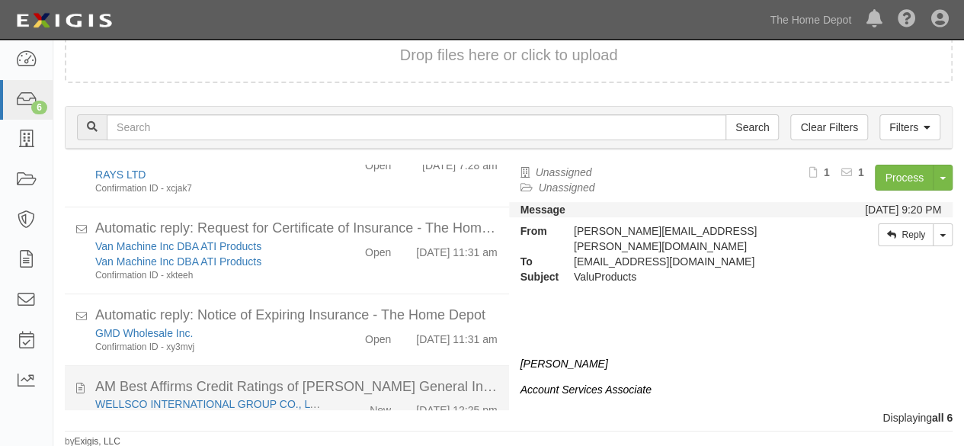
scroll to position [237, 0]
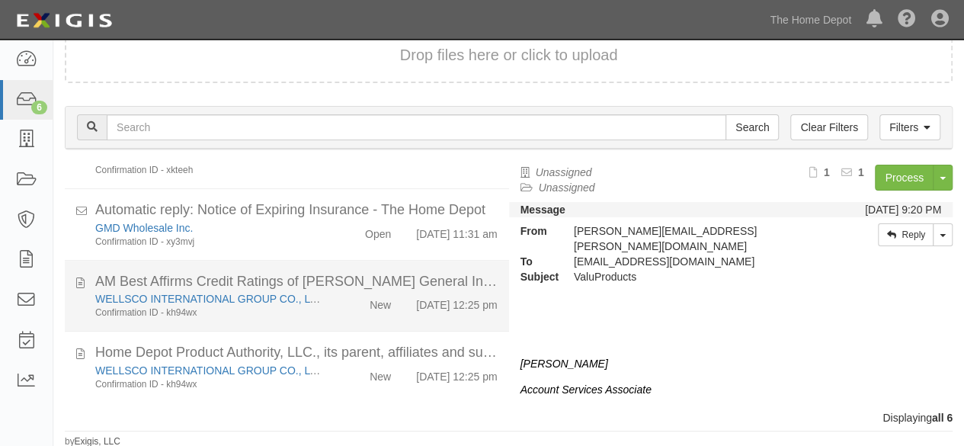
drag, startPoint x: 333, startPoint y: 296, endPoint x: 395, endPoint y: 280, distance: 63.6
click at [334, 296] on div "WELLSCO INTERNATIONAL GROUP CO., LTD. Confirmation ID - kh94wx New [DATE] 12:25…" at bounding box center [296, 305] width 425 height 28
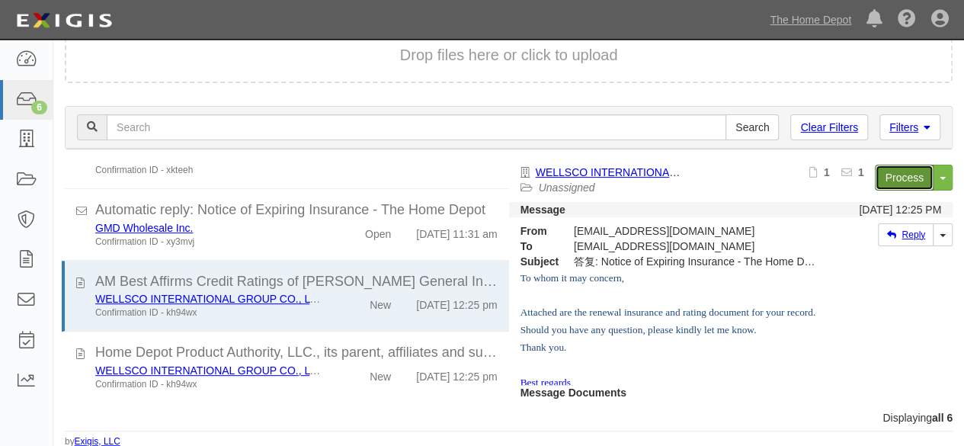
click at [897, 184] on link "Process" at bounding box center [903, 178] width 59 height 26
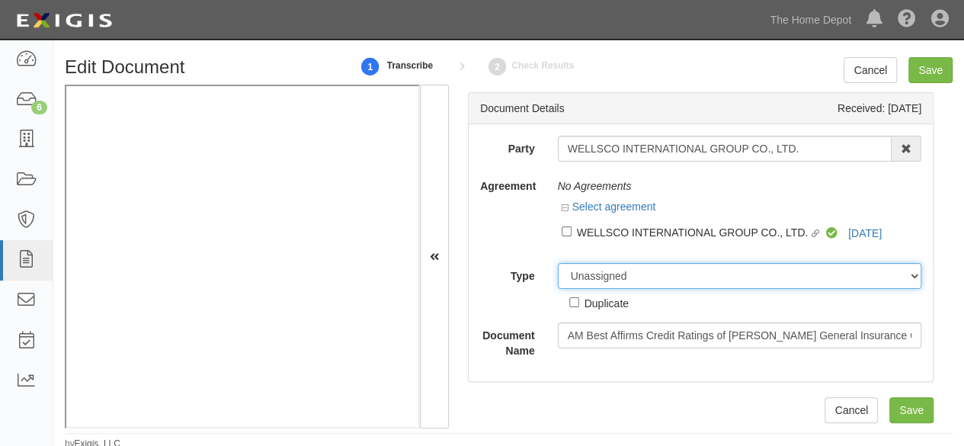
click at [580, 280] on select "Unassigned Binder Cancellation Notice Certificate Contract Endorsement Insuranc…" at bounding box center [740, 276] width 364 height 26
select select "OtherDetail"
click at [558, 263] on select "Unassigned Binder Cancellation Notice Certificate Contract Endorsement Insuranc…" at bounding box center [740, 276] width 364 height 26
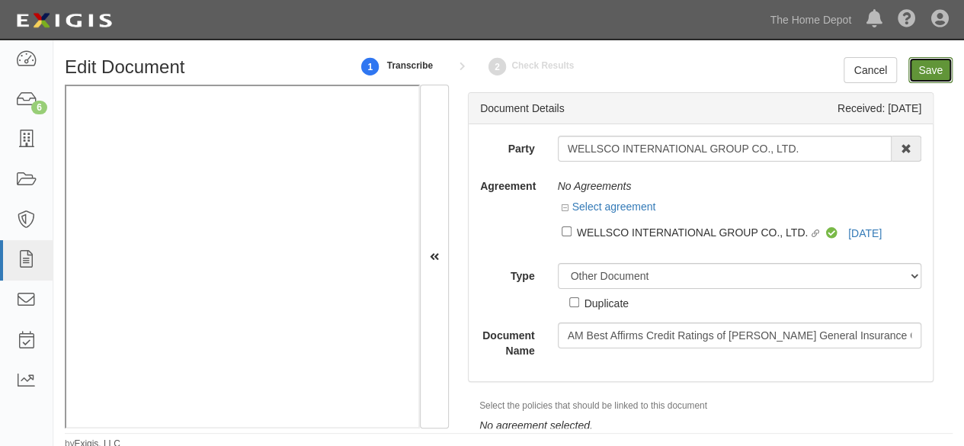
click at [934, 72] on input "Save" at bounding box center [930, 70] width 44 height 26
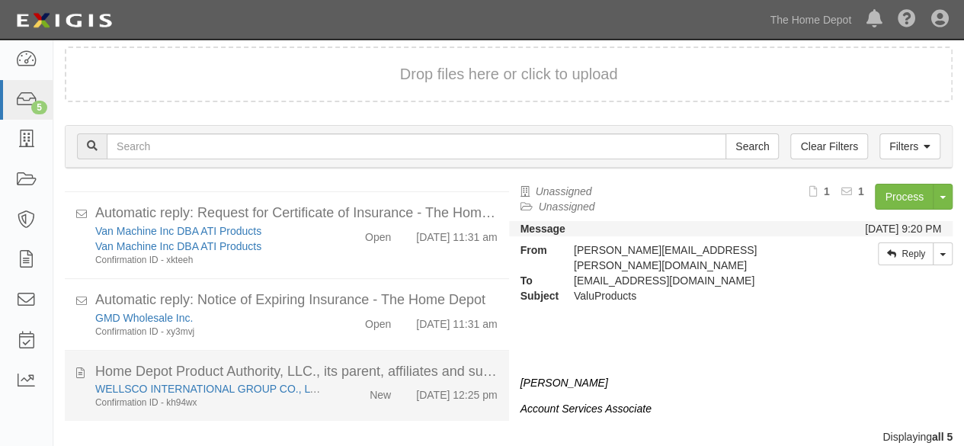
scroll to position [58, 0]
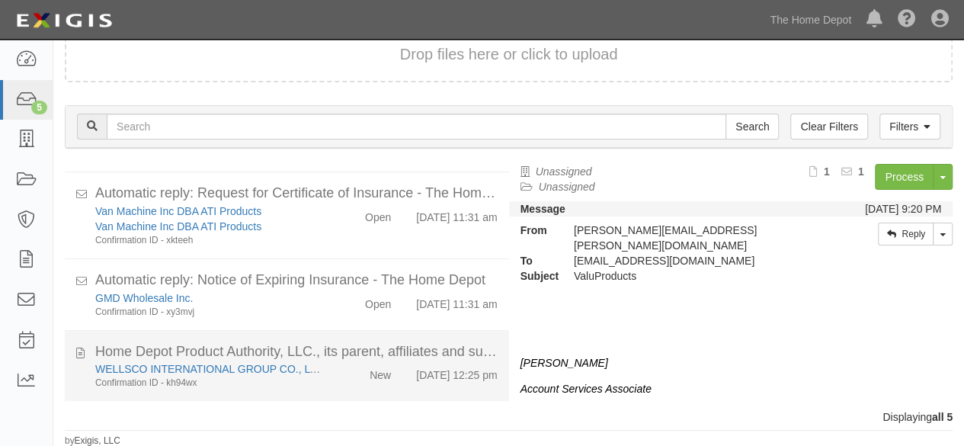
click at [334, 379] on div "WELLSCO INTERNATIONAL GROUP CO., LTD. Confirmation ID - kh94wx New [DATE] 12:25…" at bounding box center [296, 375] width 425 height 28
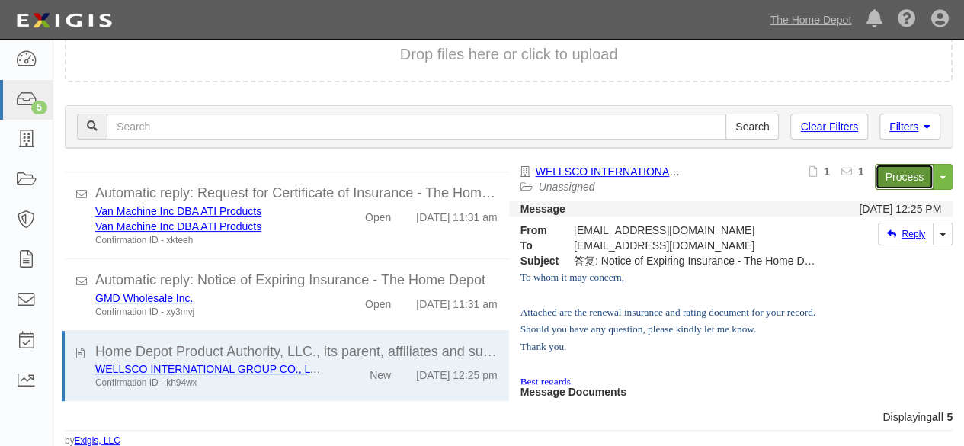
click at [897, 174] on link "Process" at bounding box center [903, 177] width 59 height 26
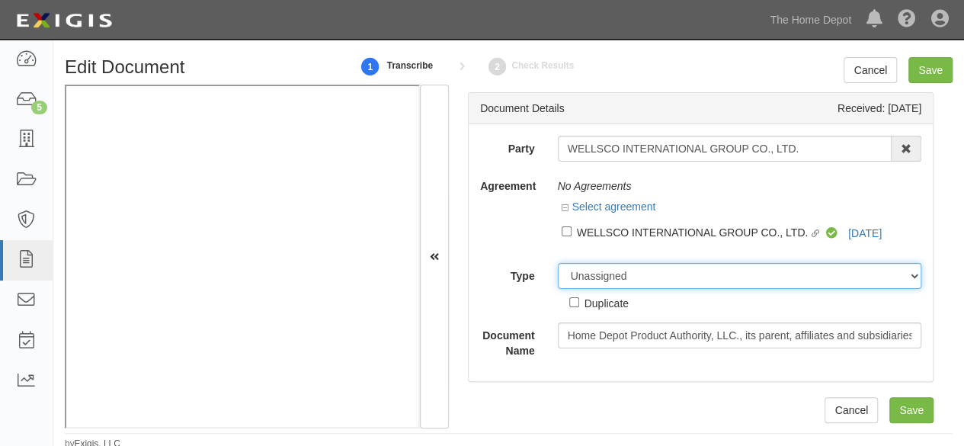
drag, startPoint x: 611, startPoint y: 283, endPoint x: 612, endPoint y: 269, distance: 14.6
click at [611, 283] on select "Unassigned Binder Cancellation Notice Certificate Contract Endorsement Insuranc…" at bounding box center [740, 276] width 364 height 26
select select "OtherDetail"
click at [558, 263] on select "Unassigned Binder Cancellation Notice Certificate Contract Endorsement Insuranc…" at bounding box center [740, 276] width 364 height 26
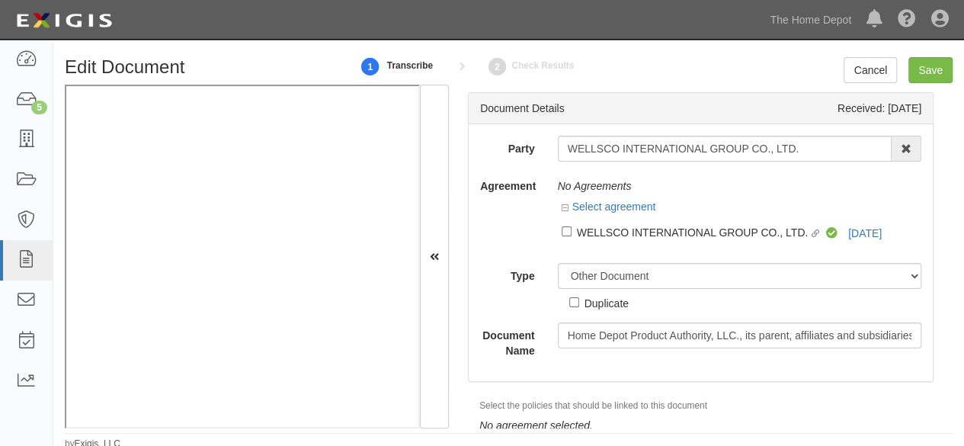
click at [601, 309] on div "Duplicate" at bounding box center [606, 302] width 44 height 17
click at [579, 307] on input "Duplicate" at bounding box center [574, 302] width 10 height 10
checkbox input "true"
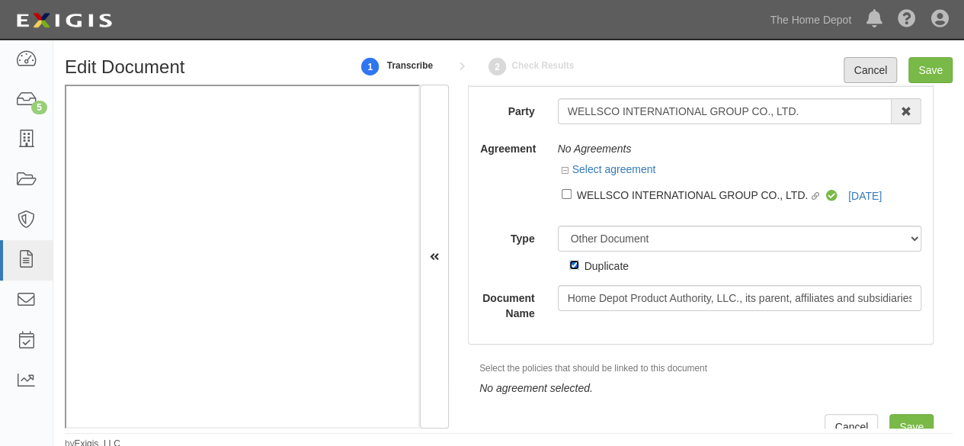
scroll to position [55, 0]
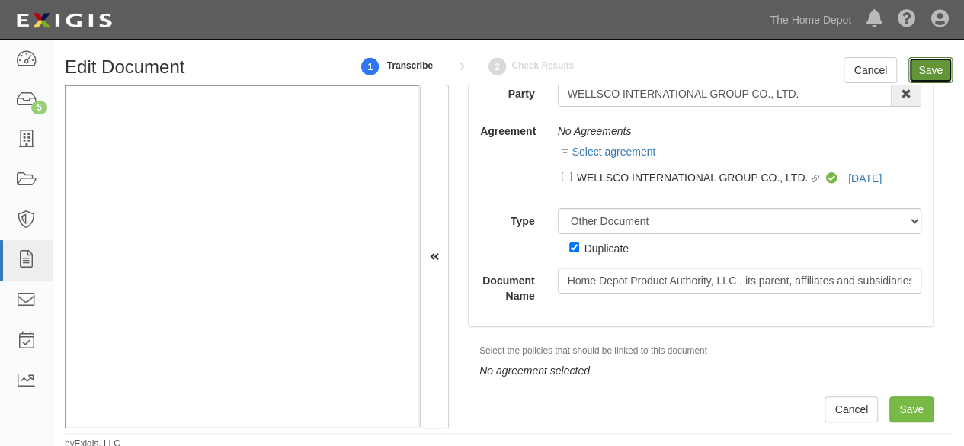
click at [921, 71] on input "Save" at bounding box center [930, 70] width 44 height 26
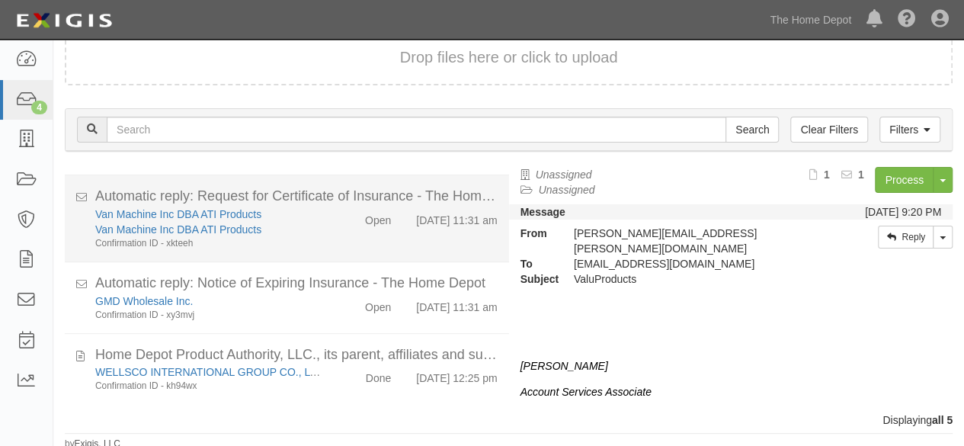
scroll to position [58, 0]
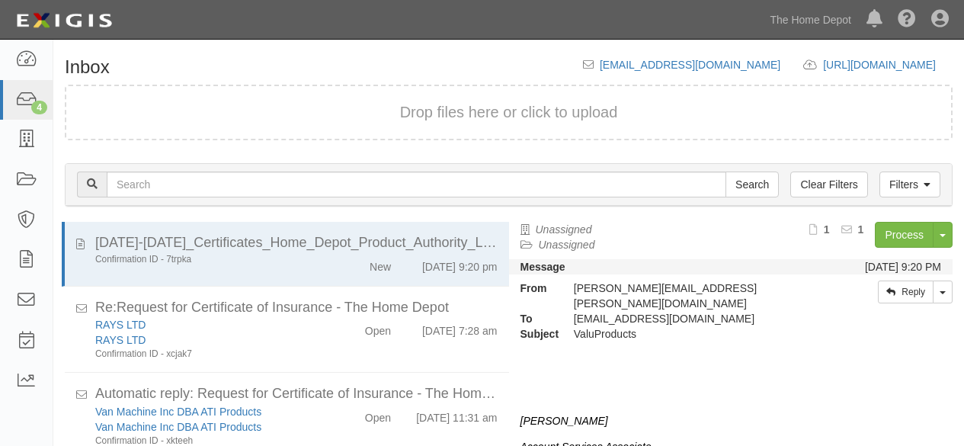
scroll to position [58, 0]
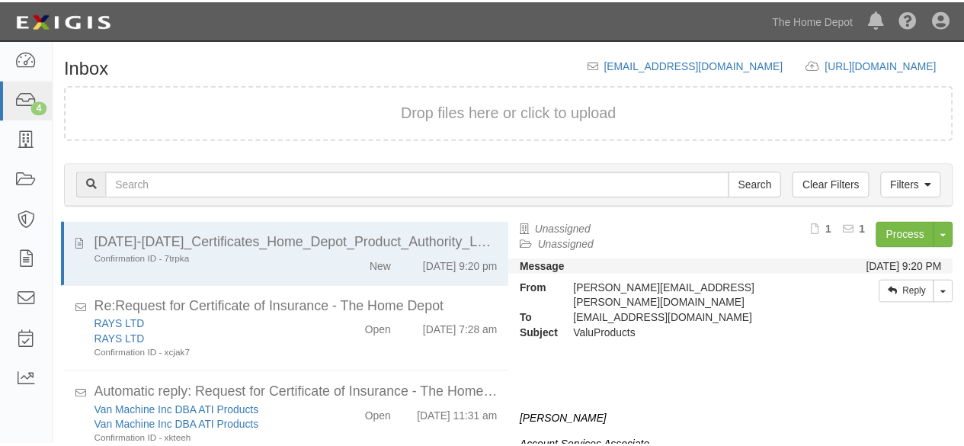
scroll to position [58, 0]
